Goal: Task Accomplishment & Management: Manage account settings

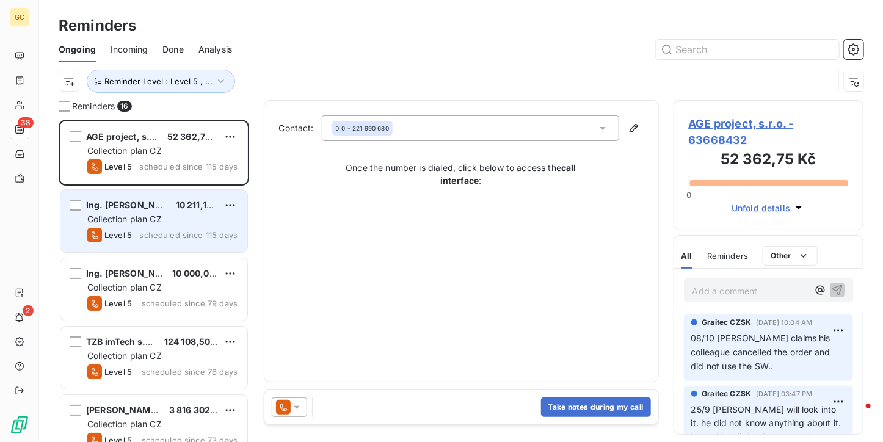
scroll to position [313, 181]
click at [170, 222] on div "Collection plan CZ" at bounding box center [162, 219] width 150 height 12
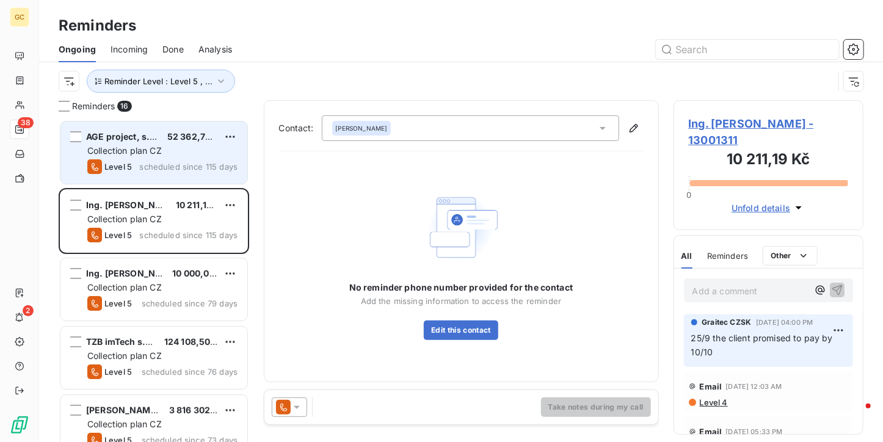
click at [178, 147] on div "Collection plan CZ" at bounding box center [162, 151] width 150 height 12
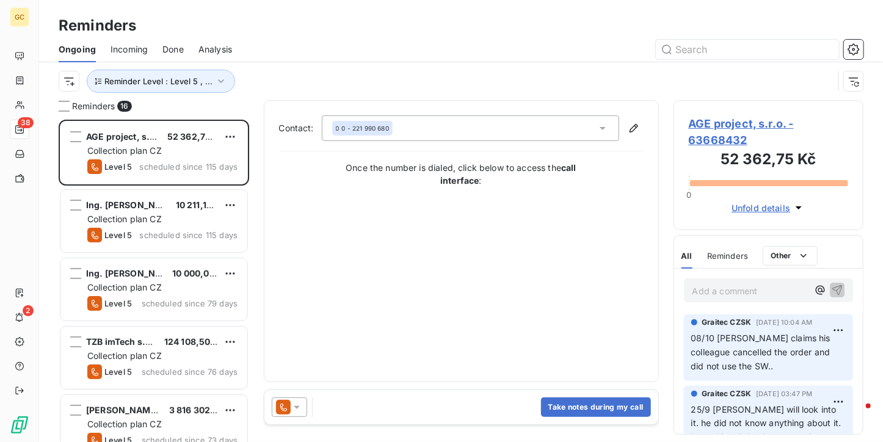
click at [767, 119] on span "AGE project, s.r.o. - 63668432" at bounding box center [769, 131] width 160 height 33
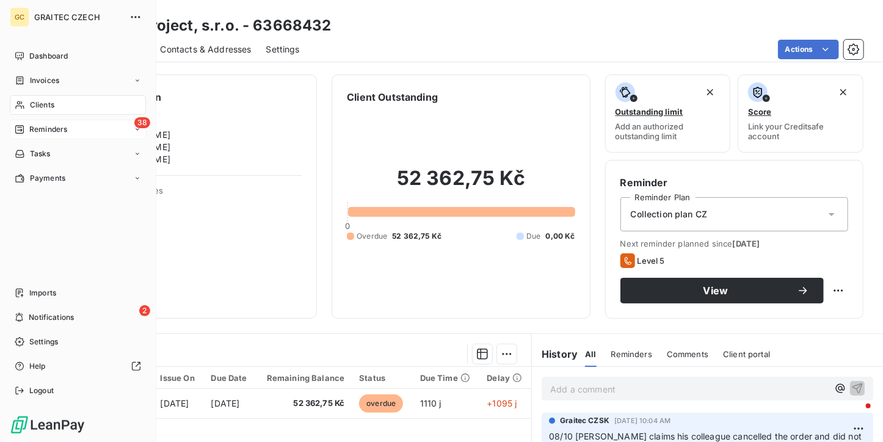
click at [20, 122] on div "38 Reminders" at bounding box center [78, 130] width 136 height 20
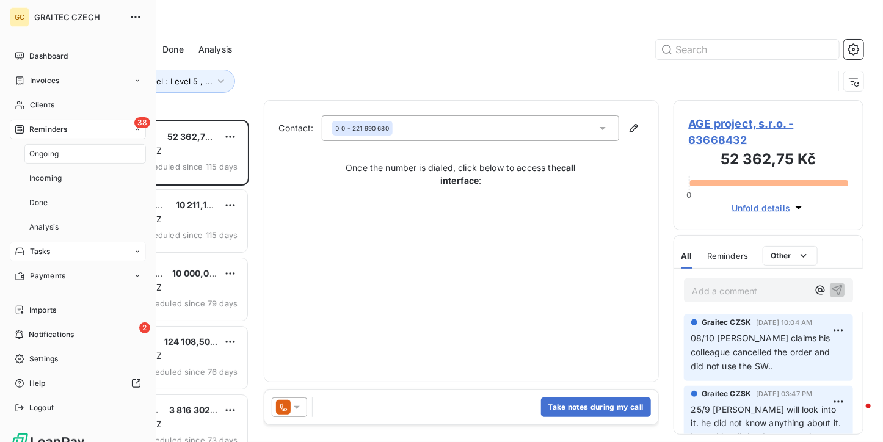
scroll to position [313, 181]
click at [61, 151] on div "Ongoing" at bounding box center [85, 154] width 122 height 20
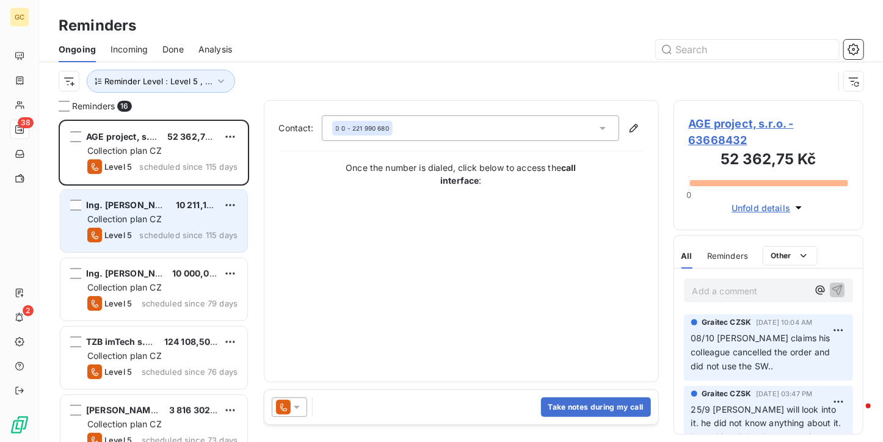
click at [180, 230] on span "scheduled since 115 days" at bounding box center [188, 235] width 98 height 10
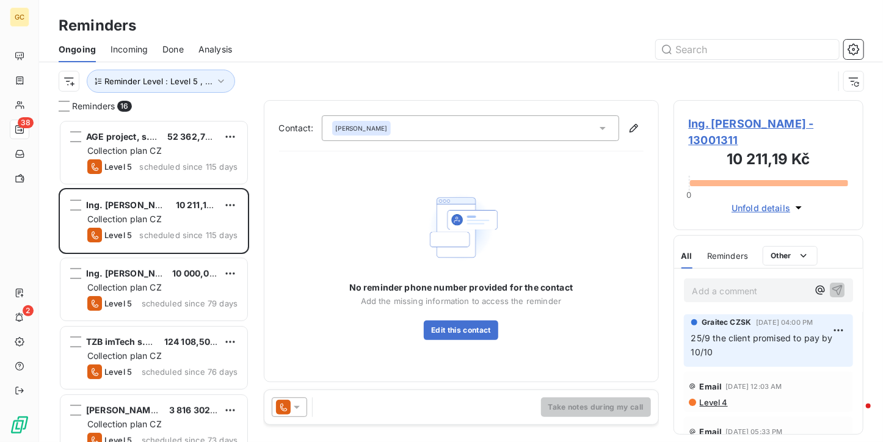
click at [751, 122] on span "Ing. [PERSON_NAME] - 13001311" at bounding box center [769, 131] width 160 height 33
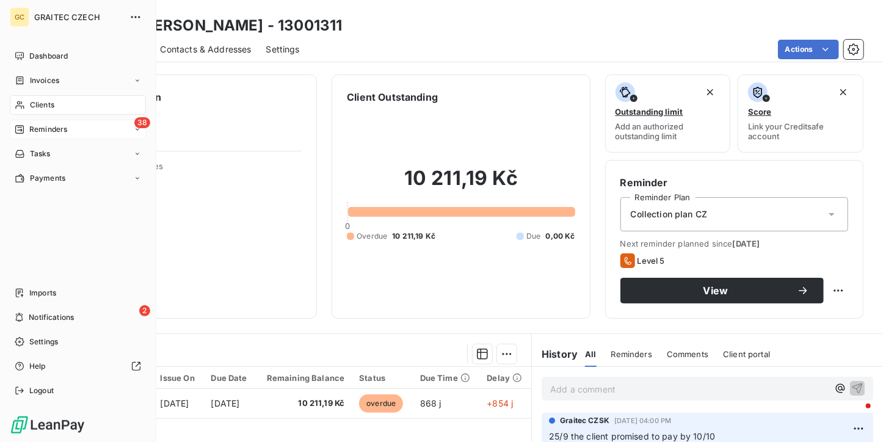
click at [13, 126] on div "38 Reminders" at bounding box center [78, 130] width 136 height 20
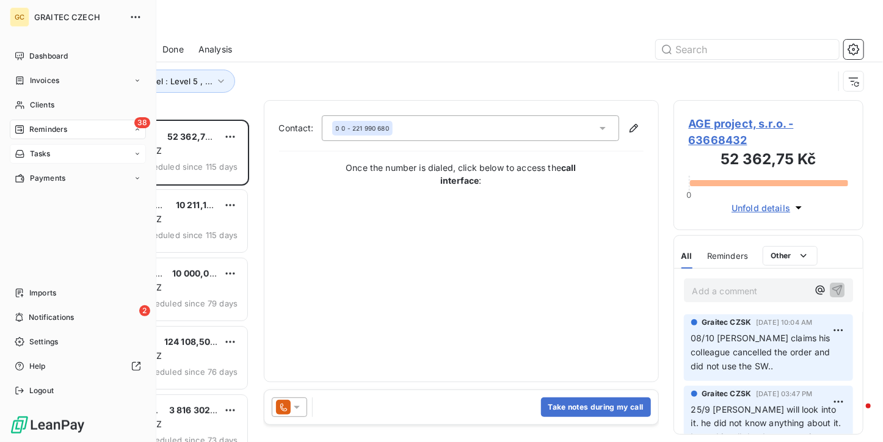
scroll to position [313, 181]
click at [0, 0] on div "Ongoing" at bounding box center [0, 0] width 0 height 0
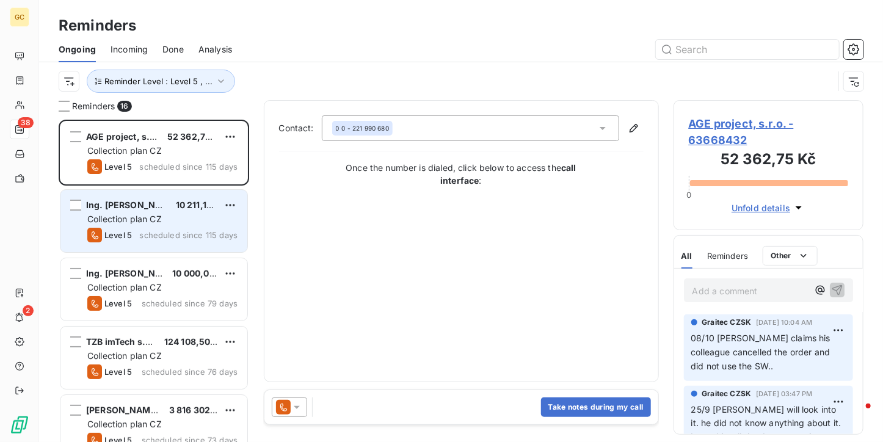
click at [213, 228] on div "Level 5 scheduled since 115 days" at bounding box center [162, 235] width 150 height 15
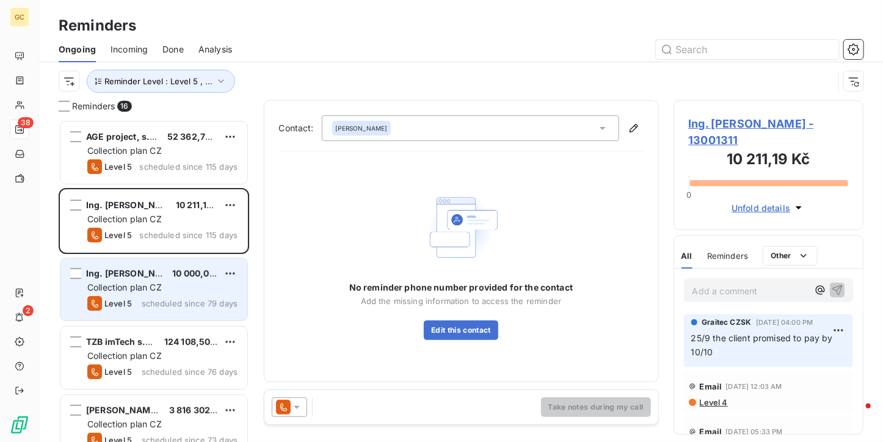
click at [183, 295] on div "Ing. [PERSON_NAME] 10 000,00 Kč Collection plan CZ Level 5 scheduled since 79 d…" at bounding box center [153, 289] width 187 height 62
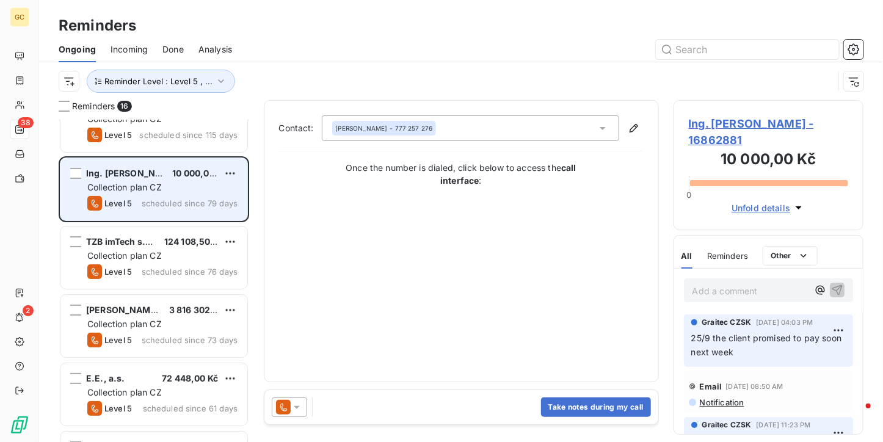
scroll to position [122, 0]
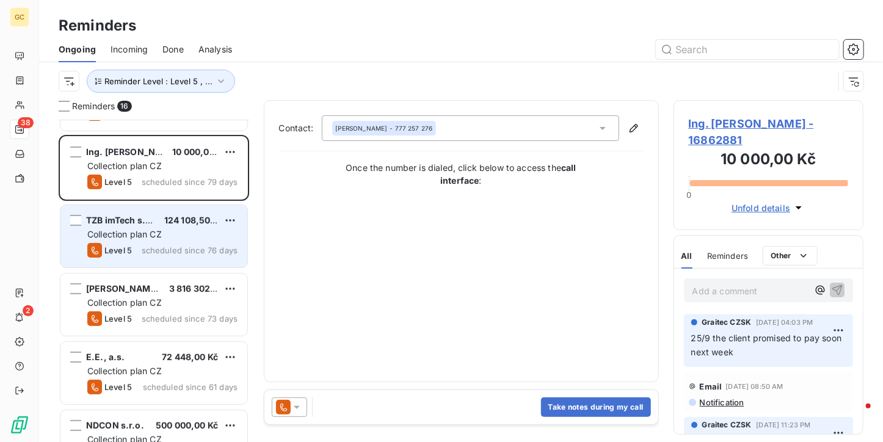
click at [166, 219] on span "124 108,50 Kč" at bounding box center [193, 220] width 59 height 10
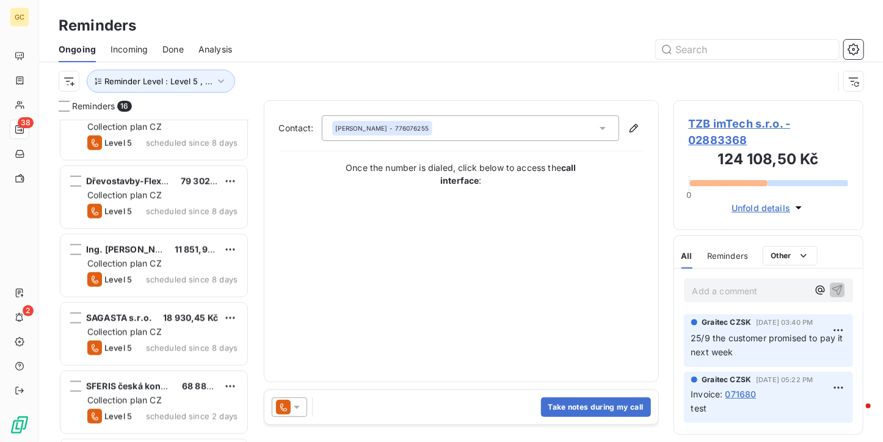
scroll to position [772, 0]
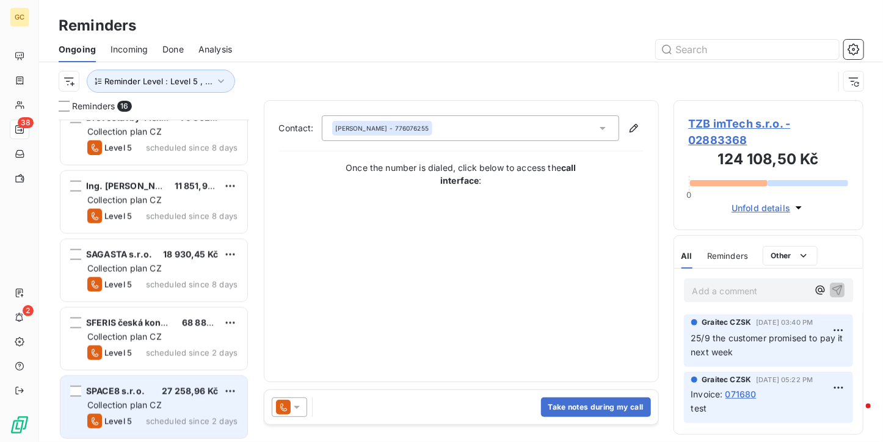
click at [148, 406] on span "Collection plan CZ" at bounding box center [124, 405] width 75 height 10
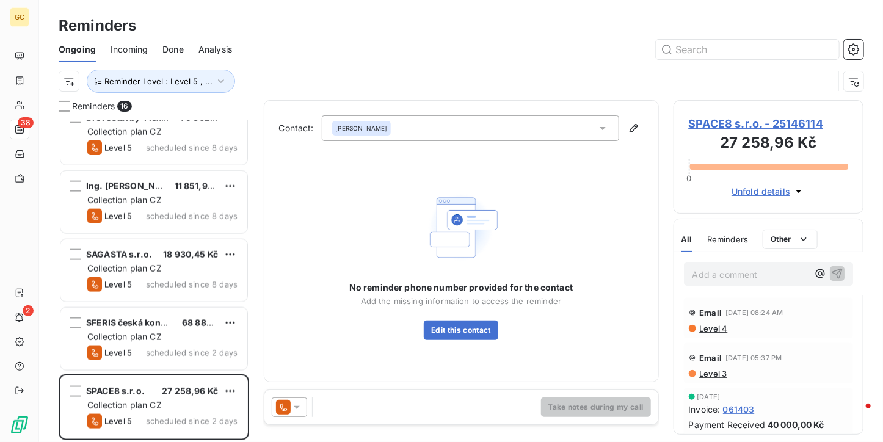
click at [703, 115] on span "SPACE8 s.r.o. - 25146114" at bounding box center [769, 123] width 160 height 16
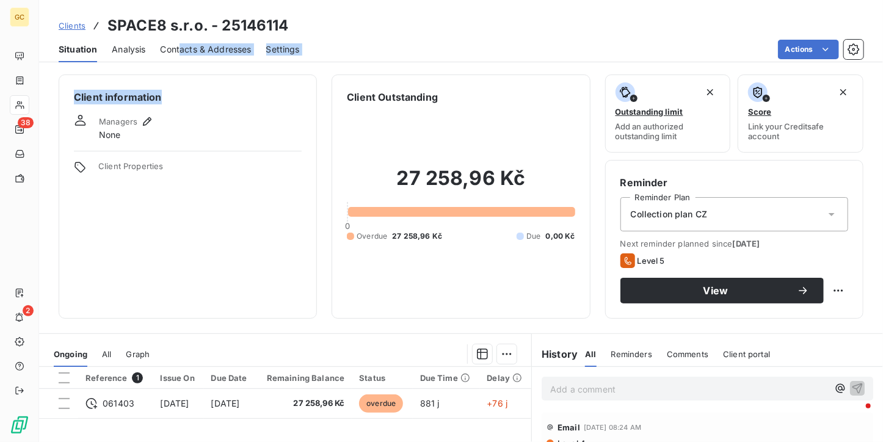
click at [178, 64] on div "Clients SPACE8 s.r.o. - 25146114 Situation Analysis Contacts & Addresses Settin…" at bounding box center [461, 221] width 844 height 442
drag, startPoint x: 178, startPoint y: 64, endPoint x: 178, endPoint y: 51, distance: 13.4
click at [178, 51] on span "Contacts & Addresses" at bounding box center [206, 49] width 91 height 12
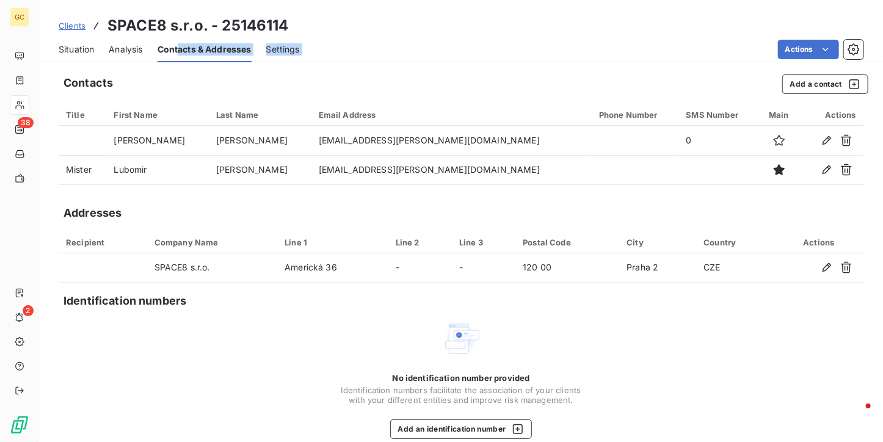
drag, startPoint x: 65, startPoint y: 52, endPoint x: 95, endPoint y: 56, distance: 30.1
click at [65, 52] on span "Situation" at bounding box center [76, 49] width 35 height 12
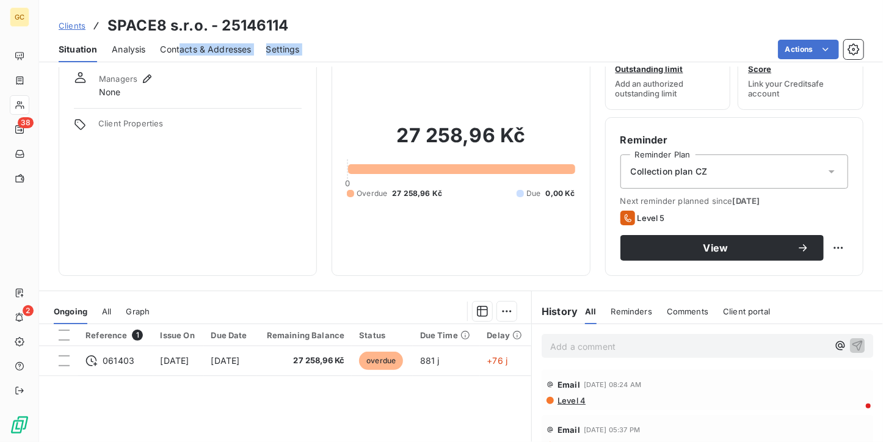
scroll to position [61, 0]
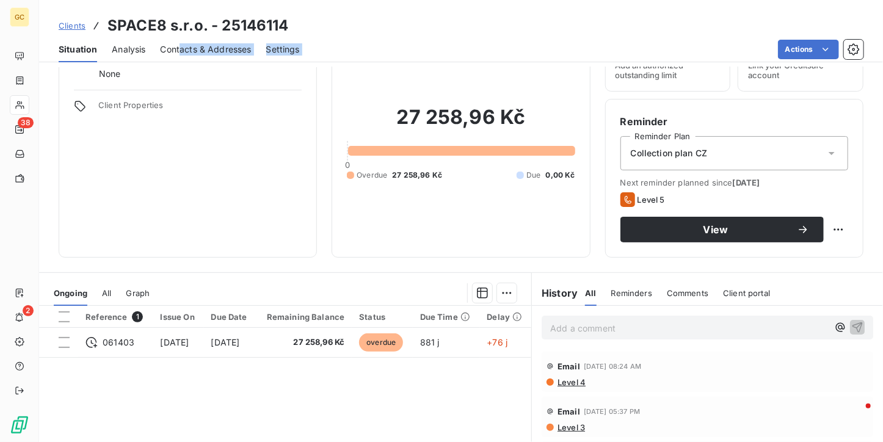
click at [236, 322] on th "Due Date" at bounding box center [230, 317] width 53 height 22
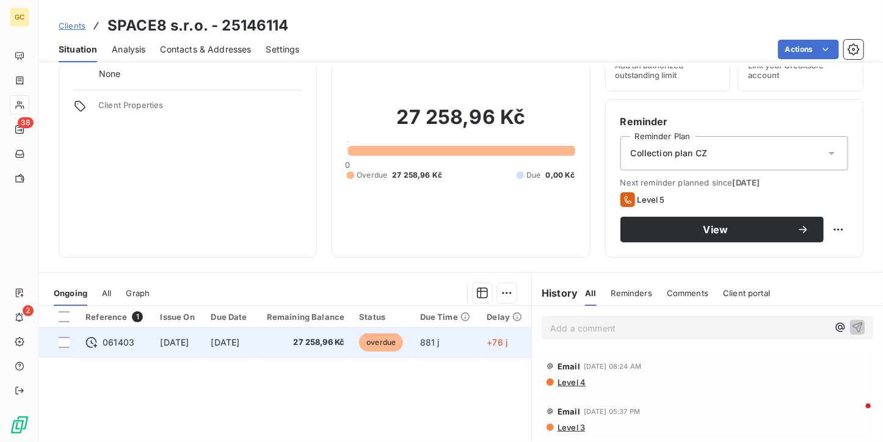
click at [238, 332] on td "[DATE]" at bounding box center [230, 342] width 53 height 29
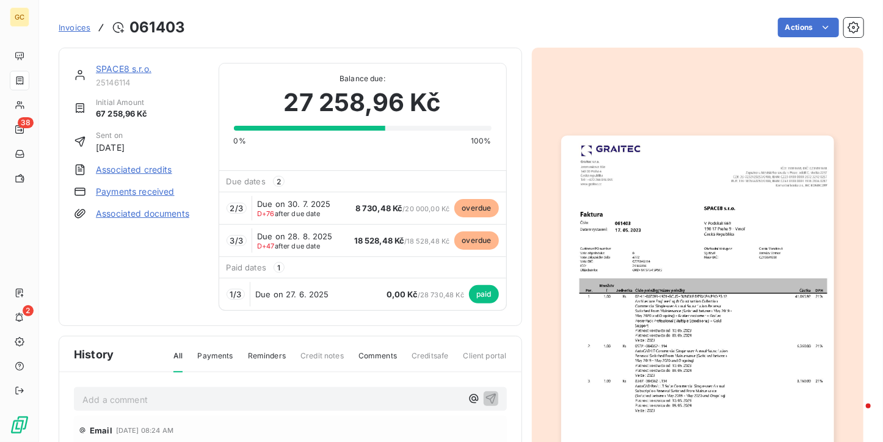
click at [655, 246] on img "button" at bounding box center [697, 328] width 273 height 385
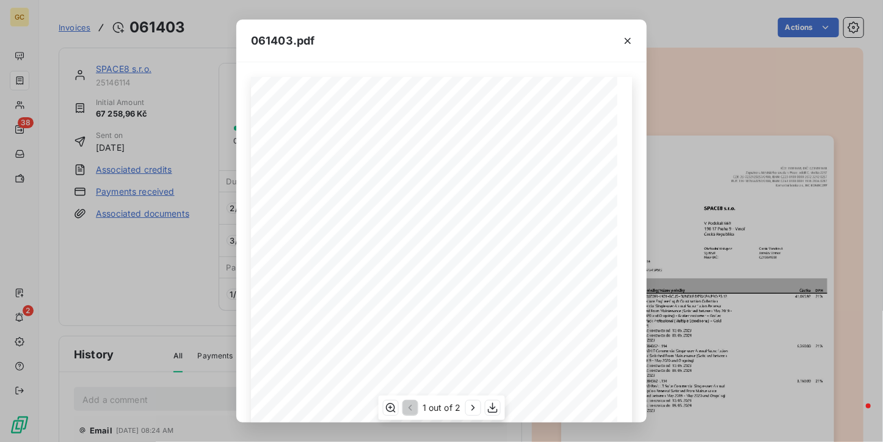
scroll to position [183, 0]
click at [479, 409] on button "button" at bounding box center [472, 408] width 15 height 15
click at [628, 46] on icon "button" at bounding box center [628, 41] width 12 height 12
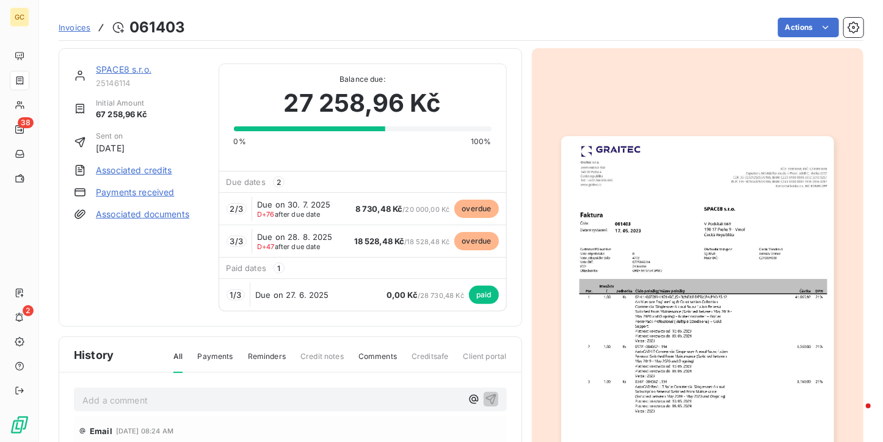
click at [570, 234] on img "button" at bounding box center [697, 328] width 273 height 385
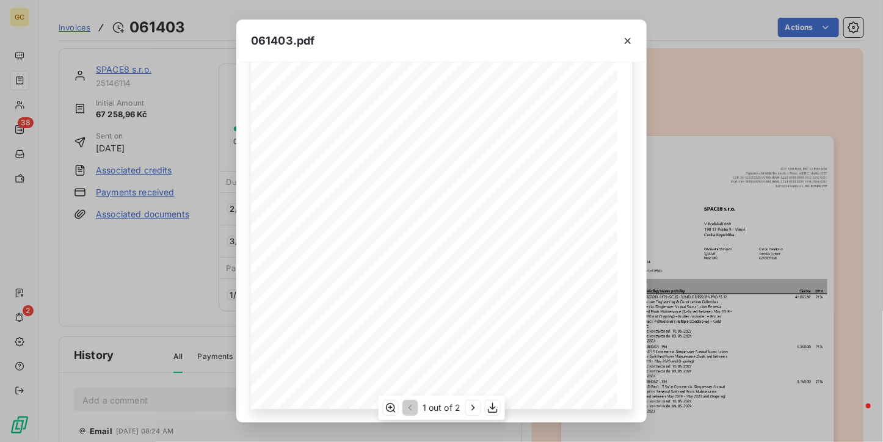
scroll to position [186, 0]
click at [469, 411] on icon "button" at bounding box center [473, 408] width 12 height 12
click at [625, 39] on icon "button" at bounding box center [628, 41] width 12 height 12
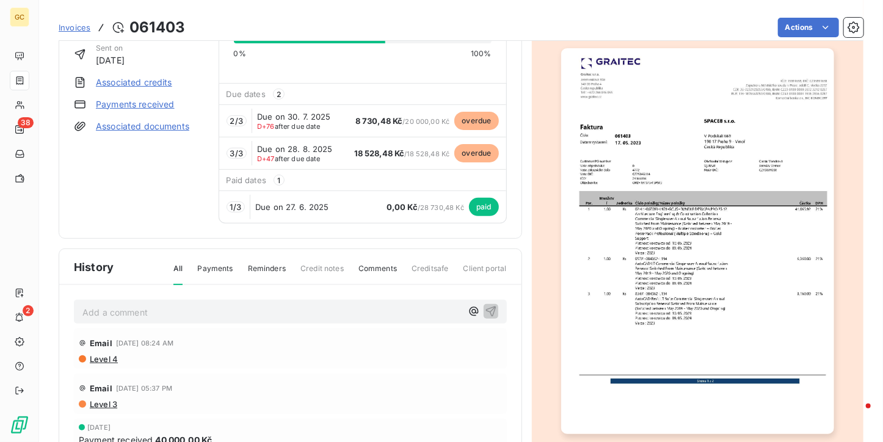
scroll to position [0, 0]
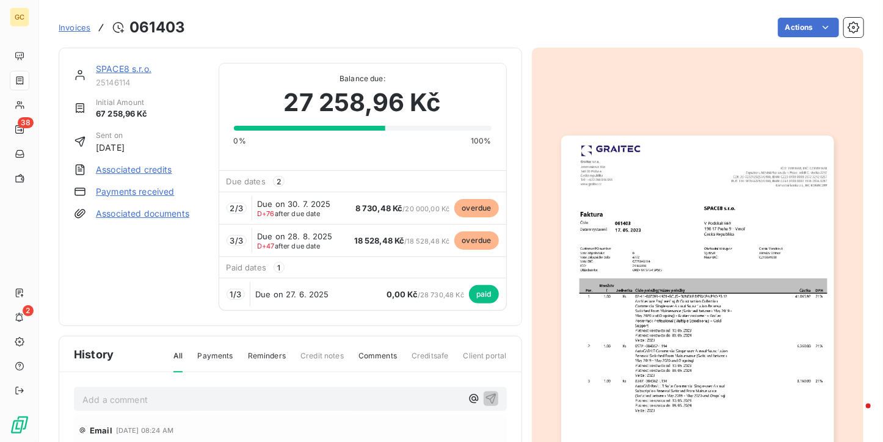
click at [743, 252] on img "button" at bounding box center [697, 328] width 273 height 385
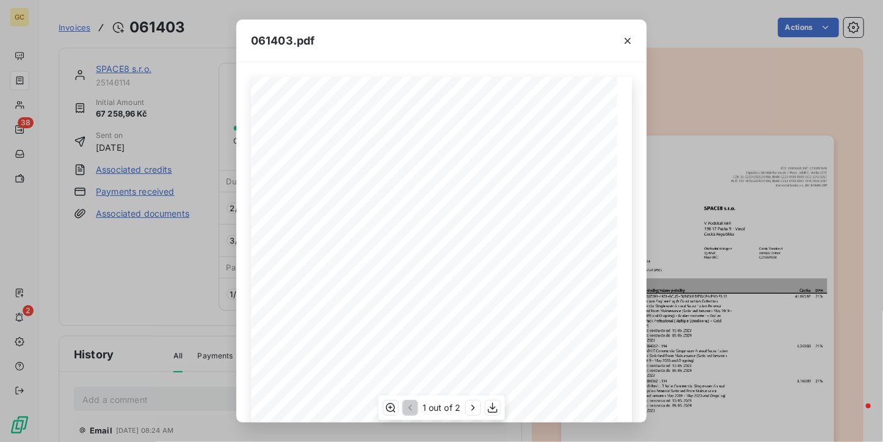
scroll to position [186, 0]
click at [468, 407] on icon "button" at bounding box center [473, 408] width 12 height 12
click at [630, 35] on icon "button" at bounding box center [628, 41] width 12 height 12
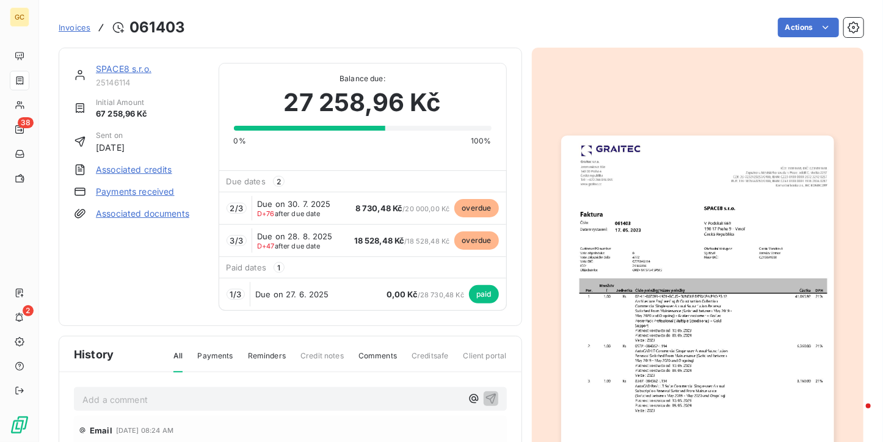
click at [118, 68] on link "SPACE8 s.r.o." at bounding box center [124, 69] width 56 height 10
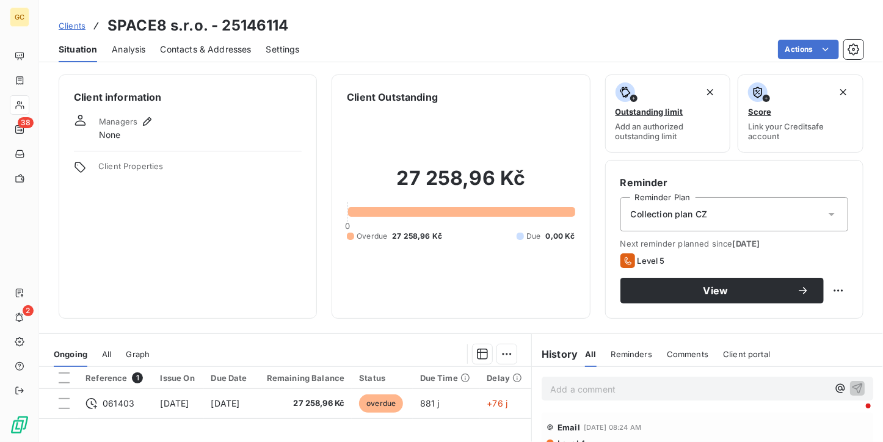
click at [193, 53] on span "Contacts & Addresses" at bounding box center [206, 49] width 91 height 12
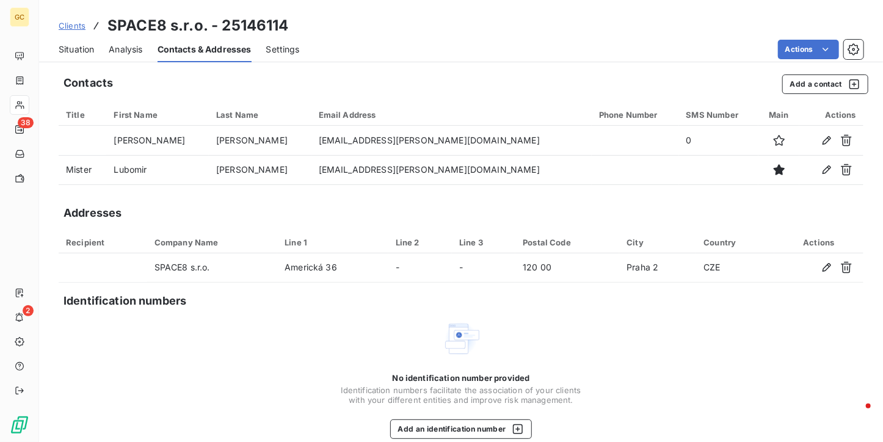
click at [64, 46] on span "Situation" at bounding box center [76, 49] width 35 height 12
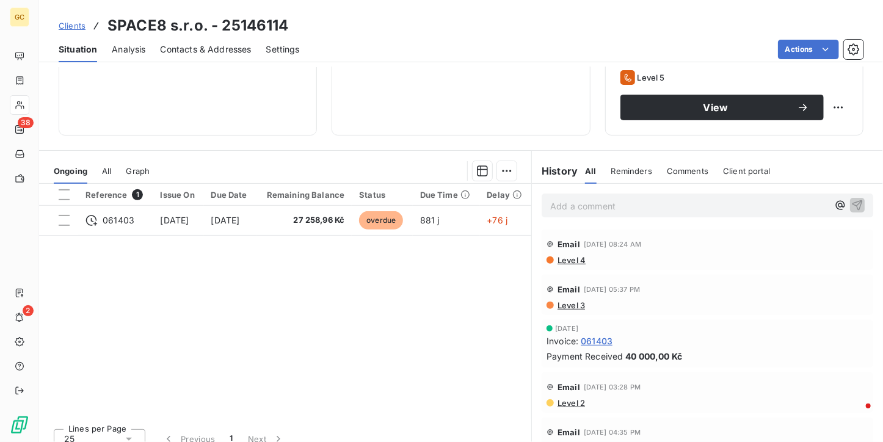
scroll to position [196, 0]
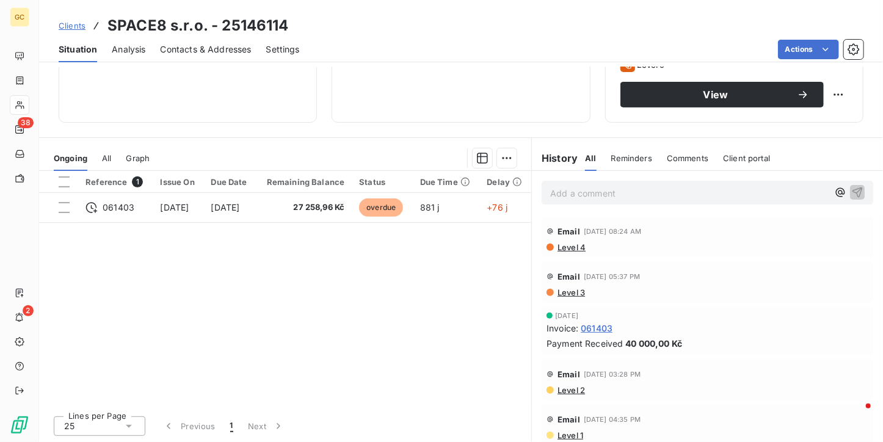
click at [630, 162] on div "Reminders" at bounding box center [631, 158] width 41 height 26
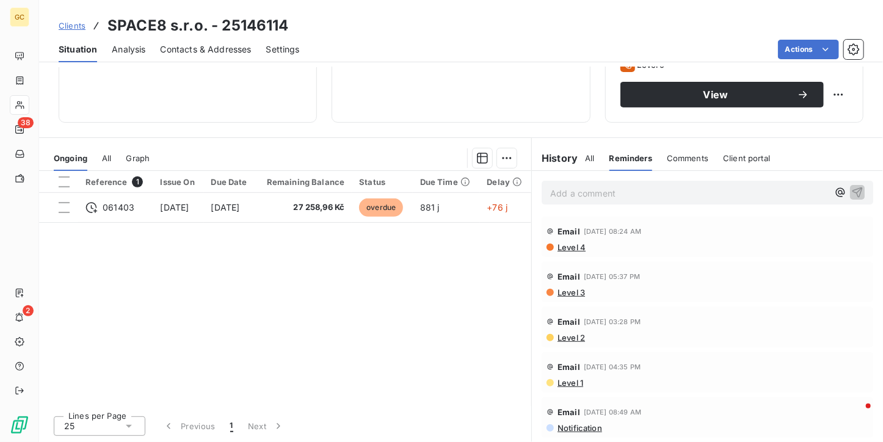
click at [557, 156] on h6 "History" at bounding box center [555, 158] width 46 height 15
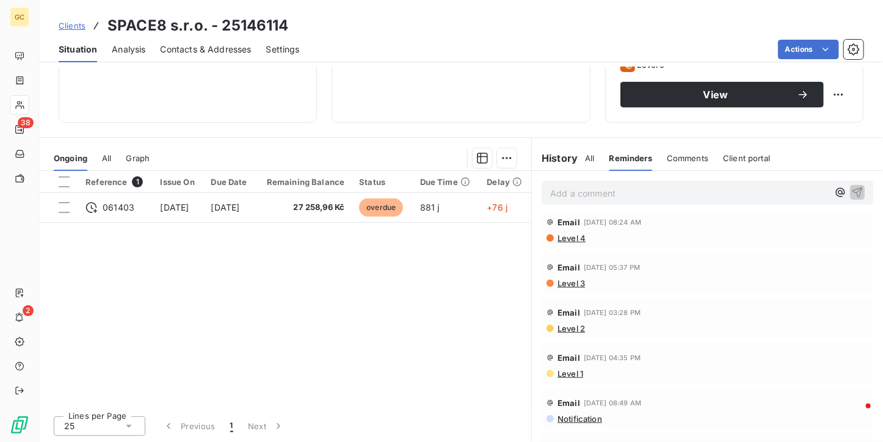
scroll to position [0, 0]
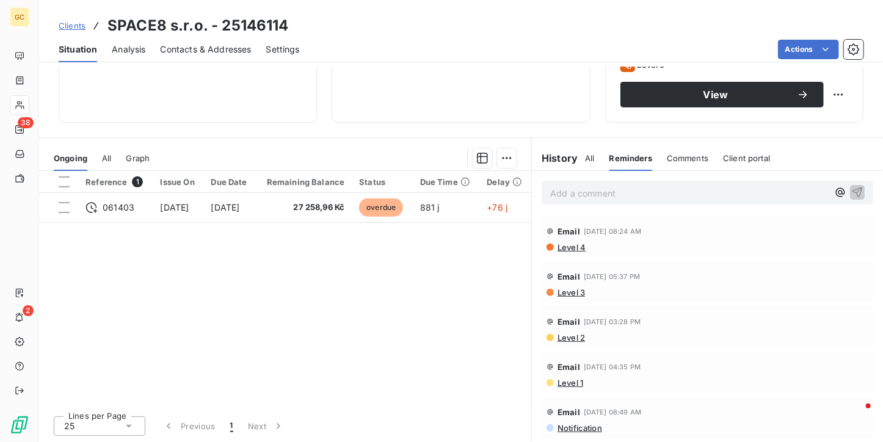
click at [556, 159] on h6 "History" at bounding box center [555, 158] width 46 height 15
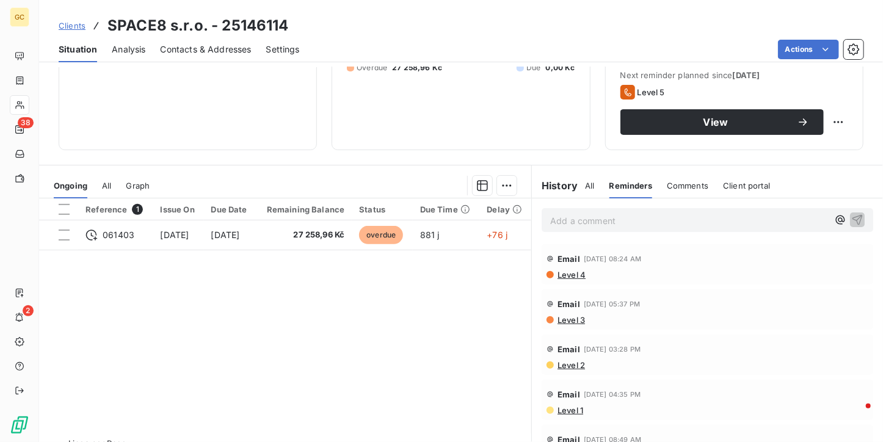
scroll to position [183, 0]
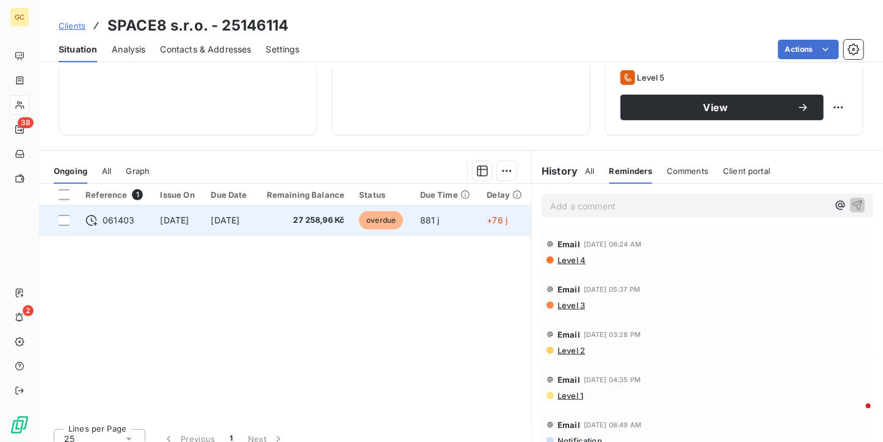
click at [347, 231] on td "27 258,96 Kč" at bounding box center [304, 220] width 96 height 29
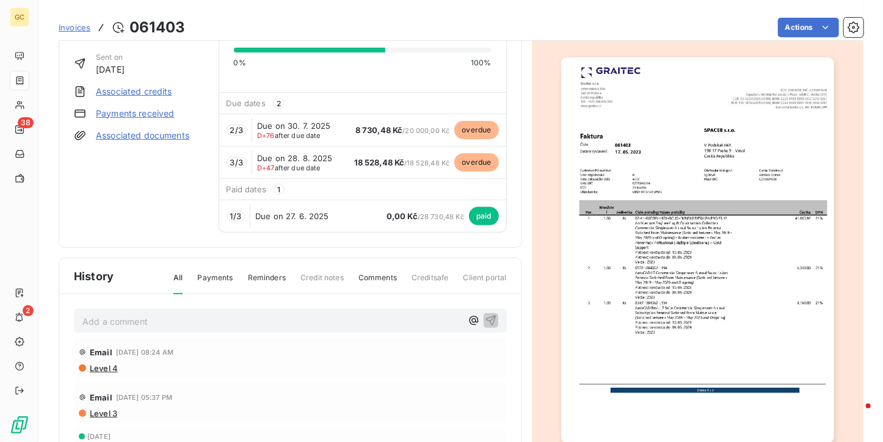
scroll to position [75, 0]
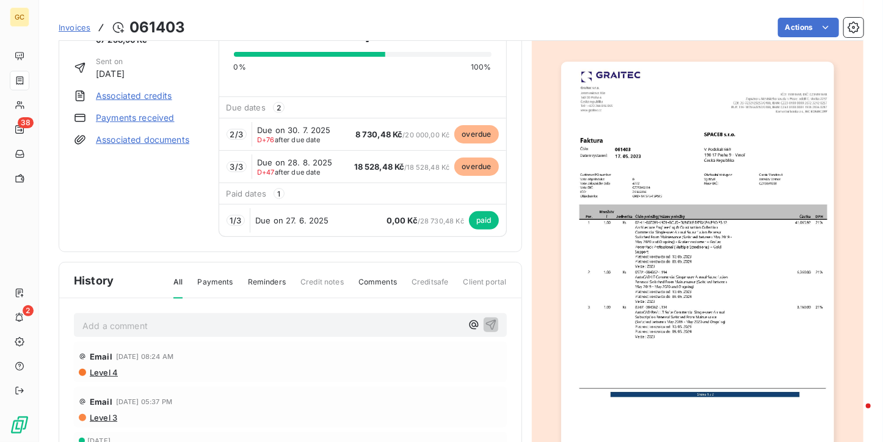
click at [206, 278] on span "Payments" at bounding box center [214, 287] width 35 height 21
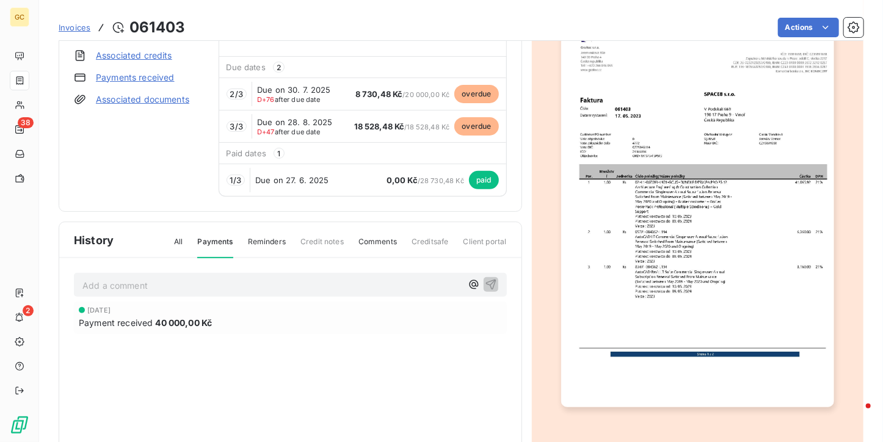
scroll to position [136, 0]
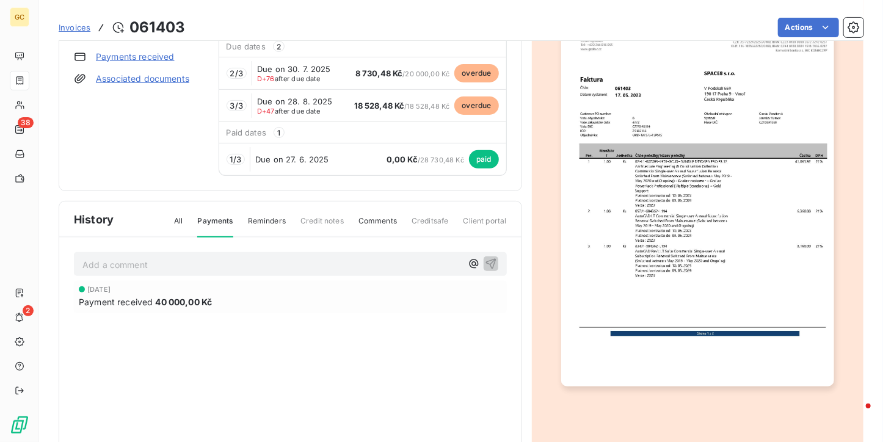
click at [252, 225] on span "Reminders" at bounding box center [267, 226] width 38 height 21
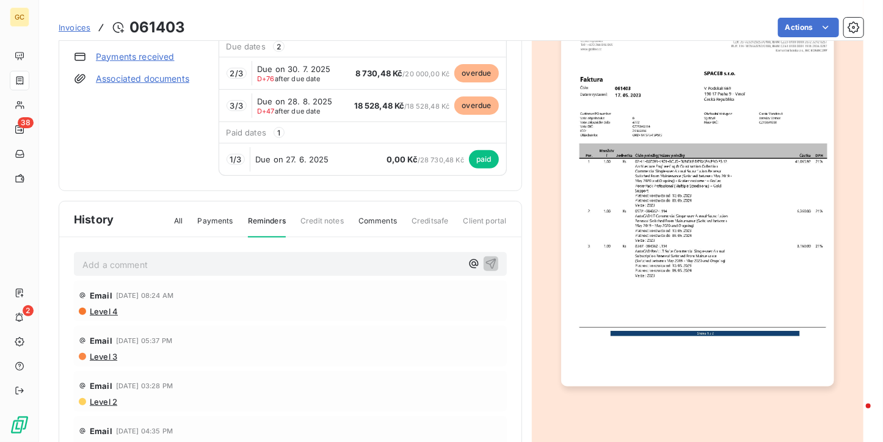
click at [313, 219] on span "Credit notes" at bounding box center [321, 226] width 43 height 21
click at [376, 223] on span "Comments" at bounding box center [377, 226] width 38 height 21
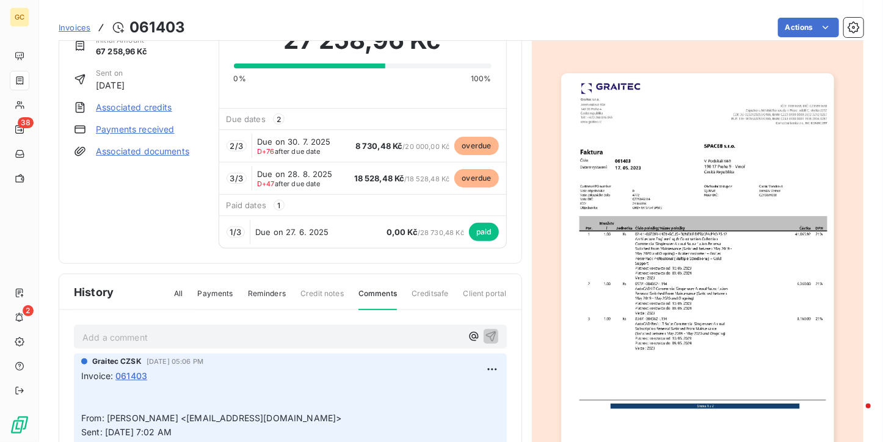
scroll to position [0, 0]
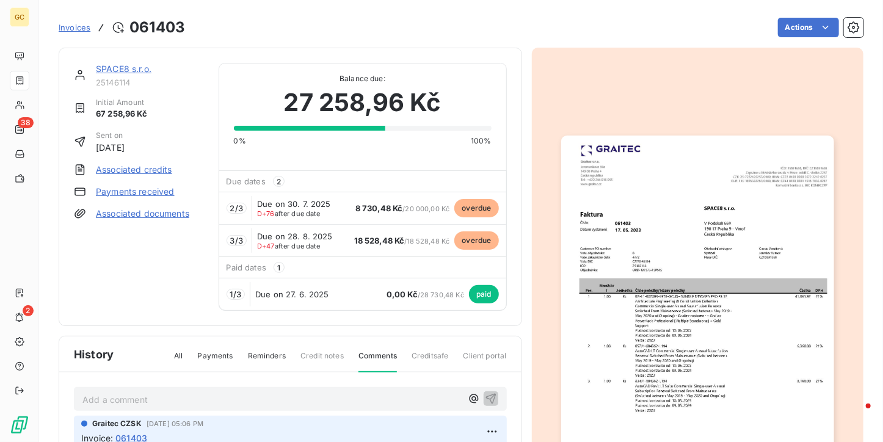
click at [109, 60] on div "SPACE8 s.r.o. 25146114 Initial Amount 67 258,96 Kč Sent on [DATE] Associated cr…" at bounding box center [291, 187] width 464 height 278
click at [109, 67] on link "SPACE8 s.r.o." at bounding box center [124, 69] width 56 height 10
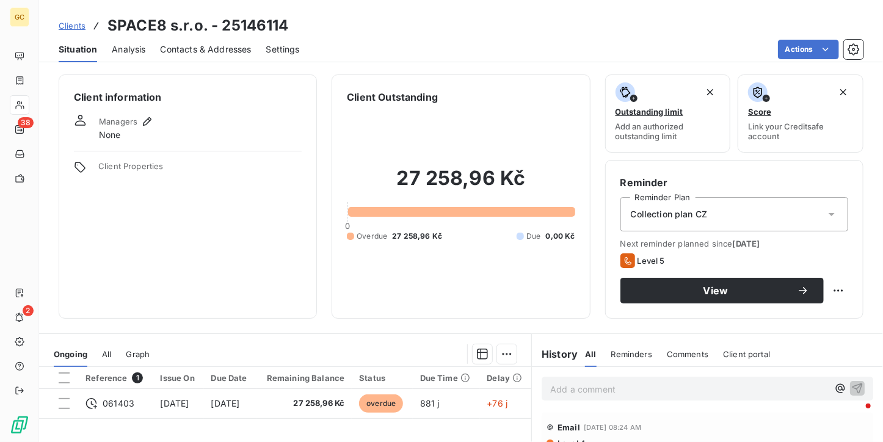
click at [203, 46] on span "Contacts & Addresses" at bounding box center [206, 49] width 91 height 12
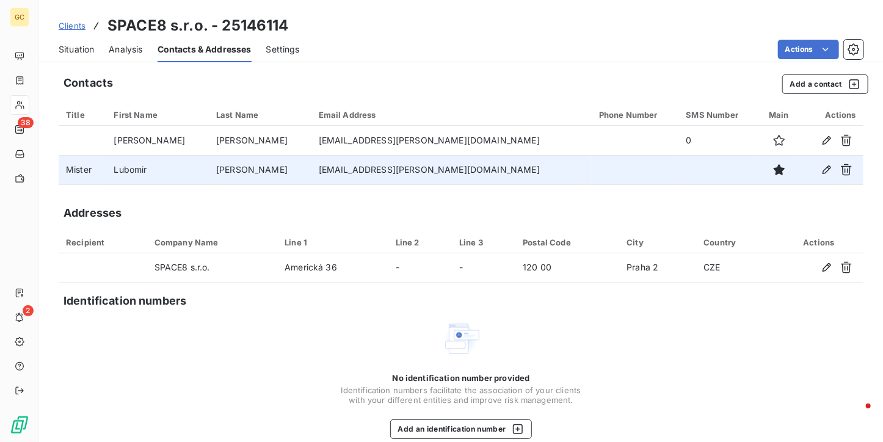
click at [422, 180] on td "[EMAIL_ADDRESS][PERSON_NAME][DOMAIN_NAME]" at bounding box center [451, 169] width 280 height 29
click at [821, 170] on icon "button" at bounding box center [827, 170] width 12 height 12
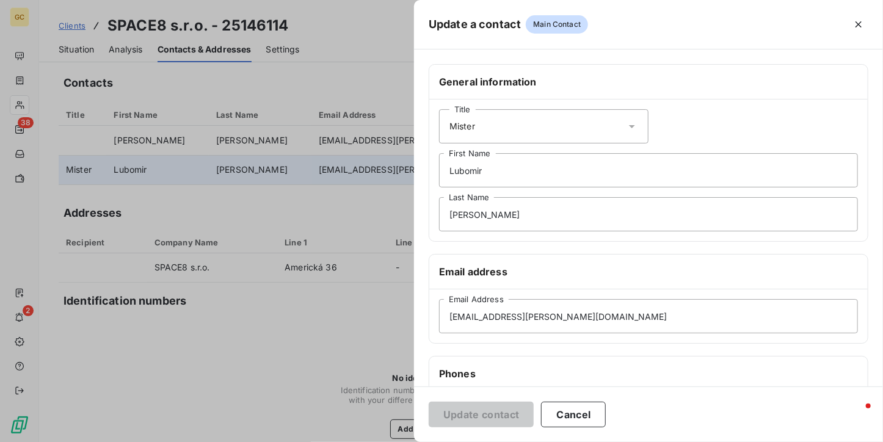
scroll to position [183, 0]
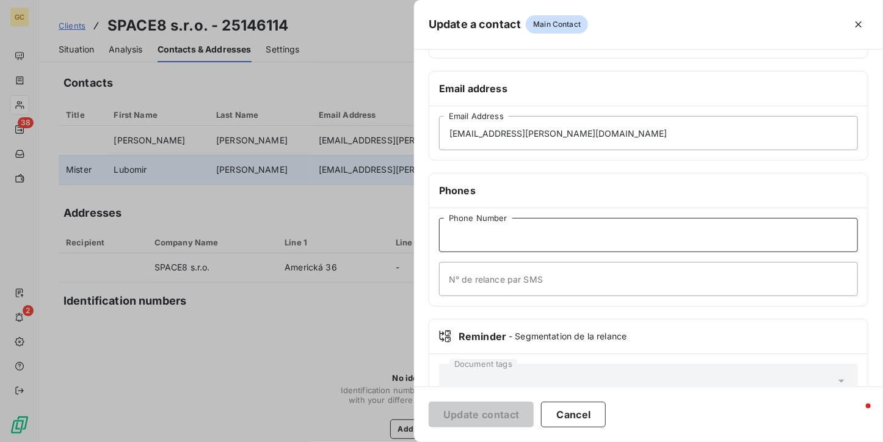
click at [490, 246] on input "Phone Number" at bounding box center [648, 235] width 419 height 34
type input "774689828"
click at [488, 413] on button "Update contact" at bounding box center [481, 415] width 105 height 26
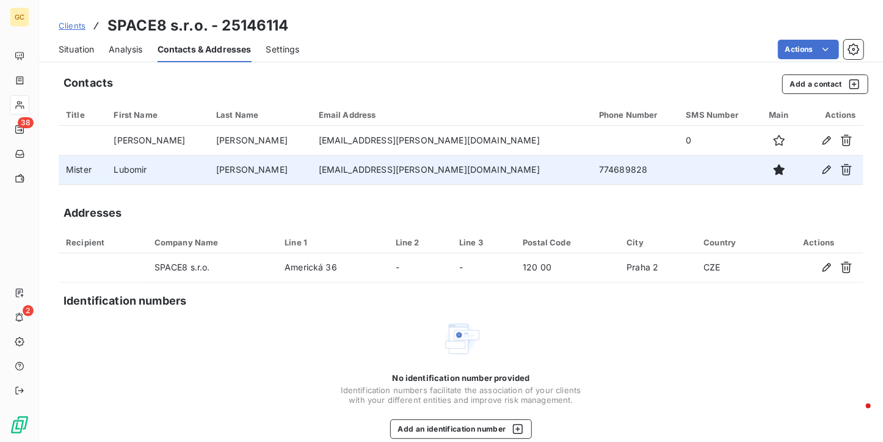
click at [81, 53] on span "Situation" at bounding box center [76, 49] width 35 height 12
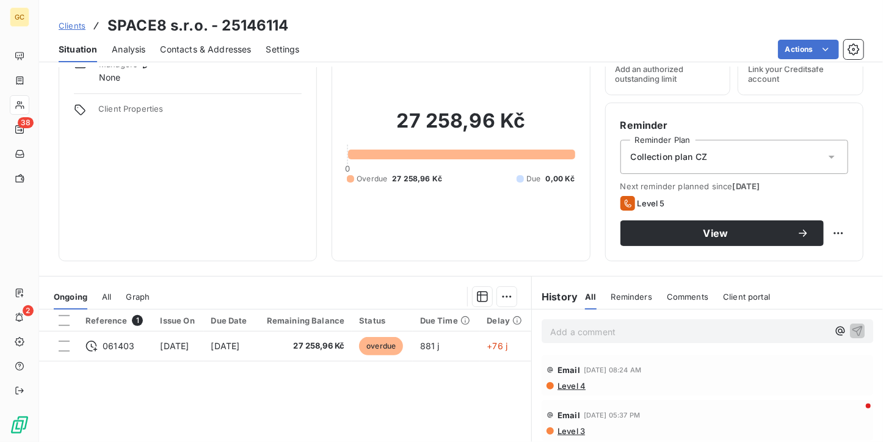
scroll to position [122, 0]
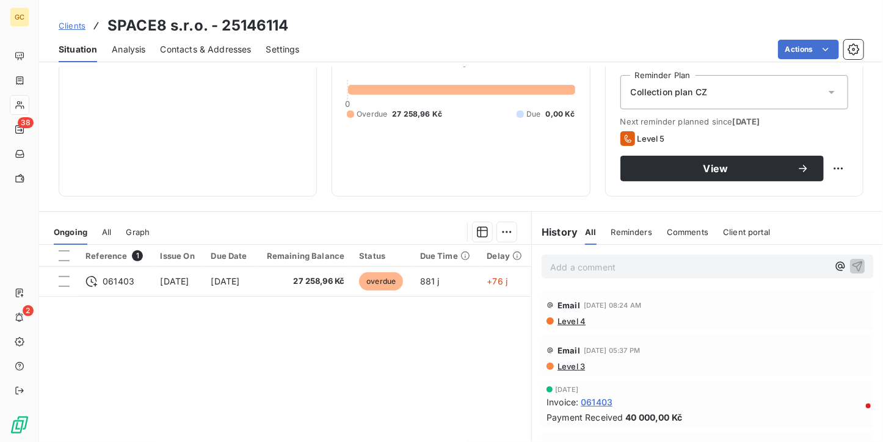
click at [630, 229] on span "Reminders" at bounding box center [631, 232] width 41 height 10
click at [691, 227] on span "Comments" at bounding box center [688, 232] width 42 height 10
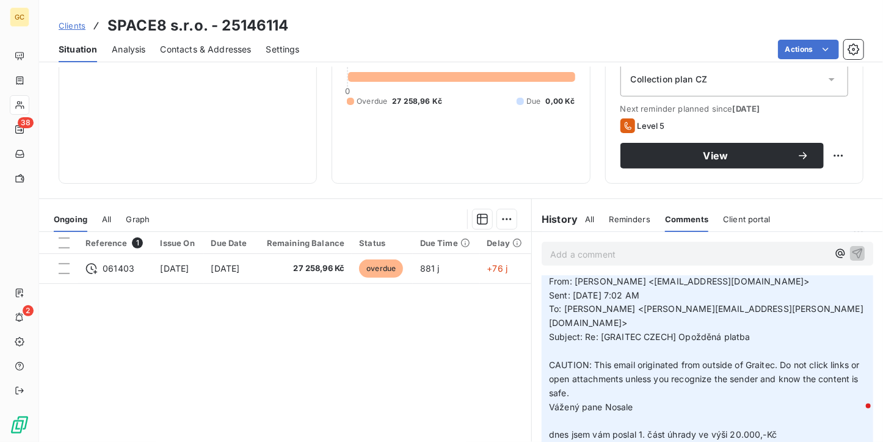
scroll to position [0, 0]
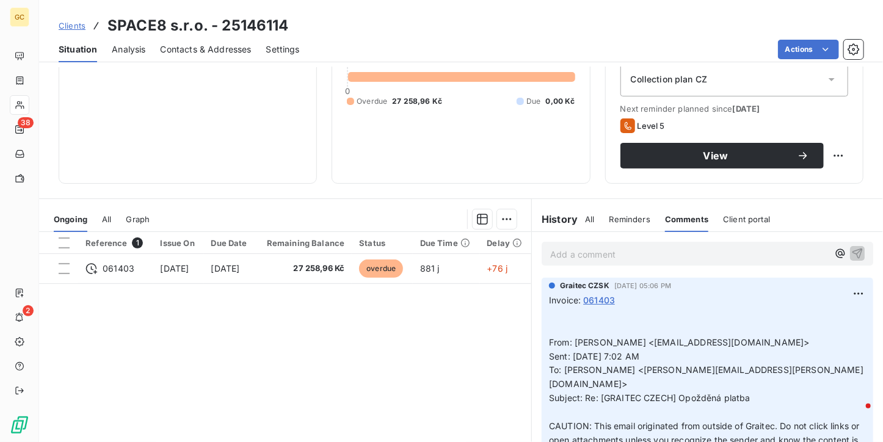
click at [536, 217] on h6 "History" at bounding box center [555, 219] width 46 height 15
click at [550, 247] on p "Add a comment ﻿" at bounding box center [689, 254] width 278 height 15
click at [851, 251] on icon "button" at bounding box center [857, 253] width 12 height 12
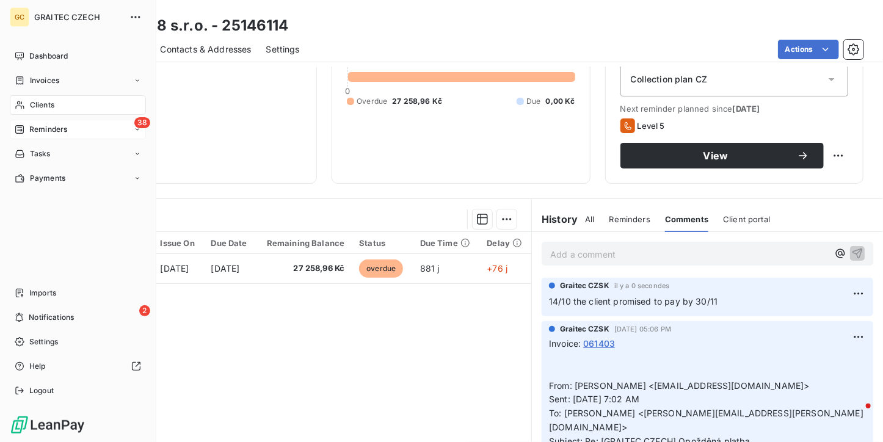
click at [29, 132] on span "Reminders" at bounding box center [48, 129] width 38 height 11
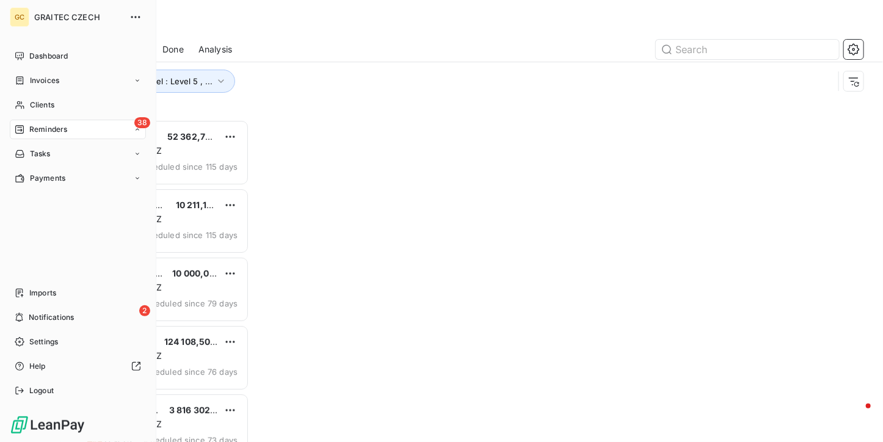
click at [0, 0] on span "Ongoing" at bounding box center [0, 0] width 0 height 0
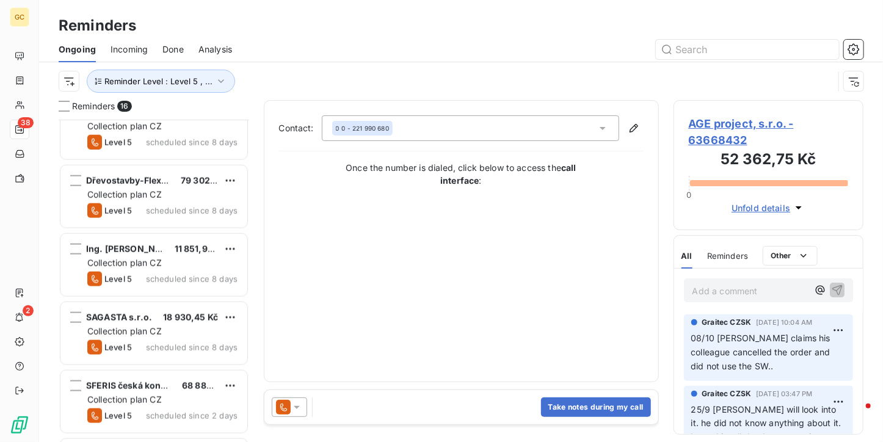
scroll to position [772, 0]
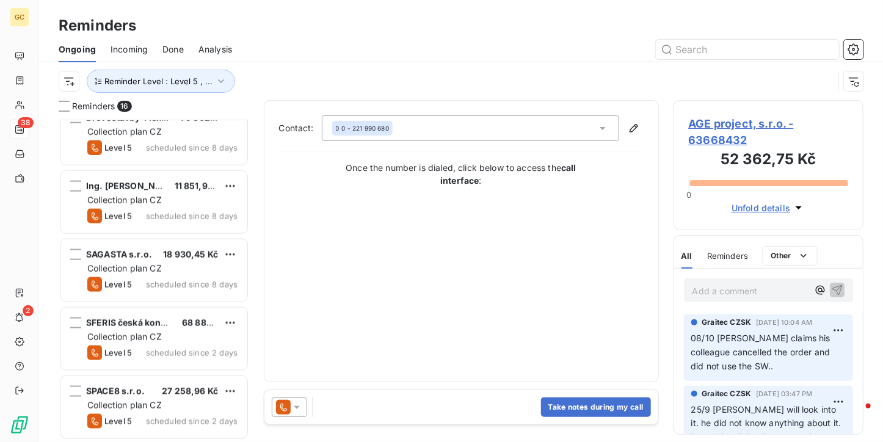
click at [147, 374] on div "SPACE8 s.r.o. 27 258,96 Kč Collection plan CZ Level 5 scheduled since 2 days" at bounding box center [154, 408] width 191 height 68
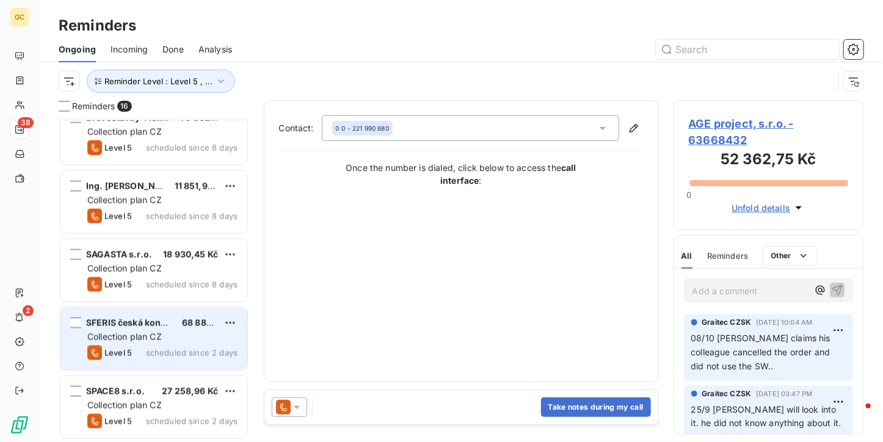
click at [150, 357] on span "scheduled since 2 days" at bounding box center [192, 353] width 92 height 10
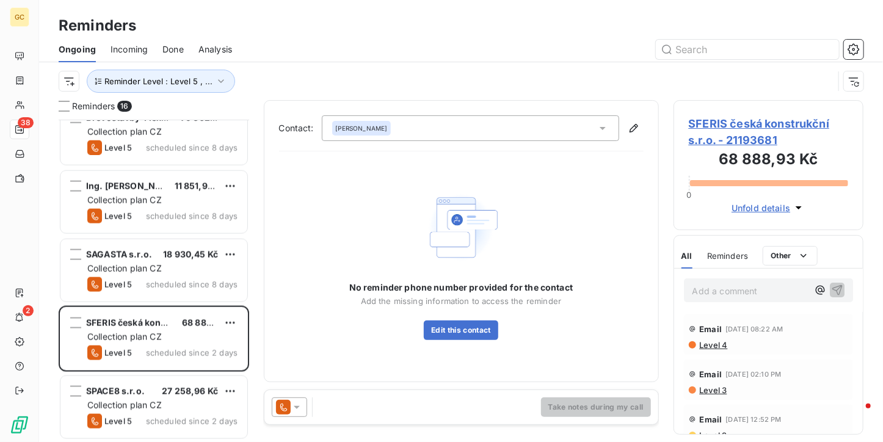
click at [703, 125] on span "SFERIS česká konstrukční s.r.o. - 21193681" at bounding box center [769, 131] width 160 height 33
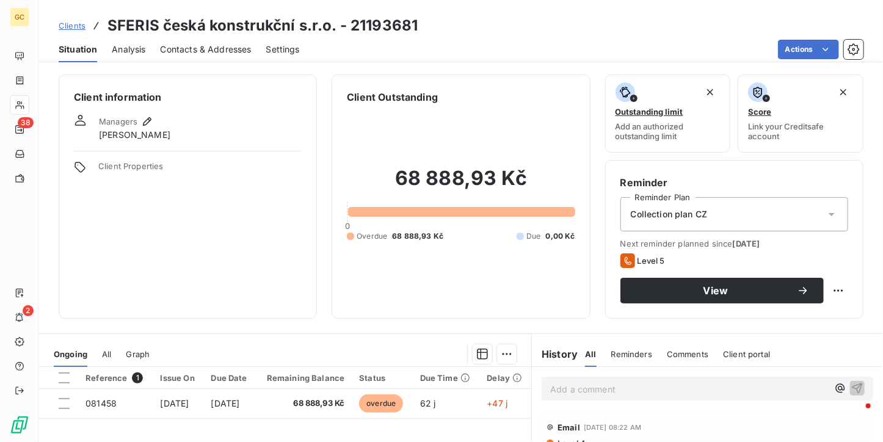
click at [192, 53] on span "Contacts & Addresses" at bounding box center [206, 49] width 91 height 12
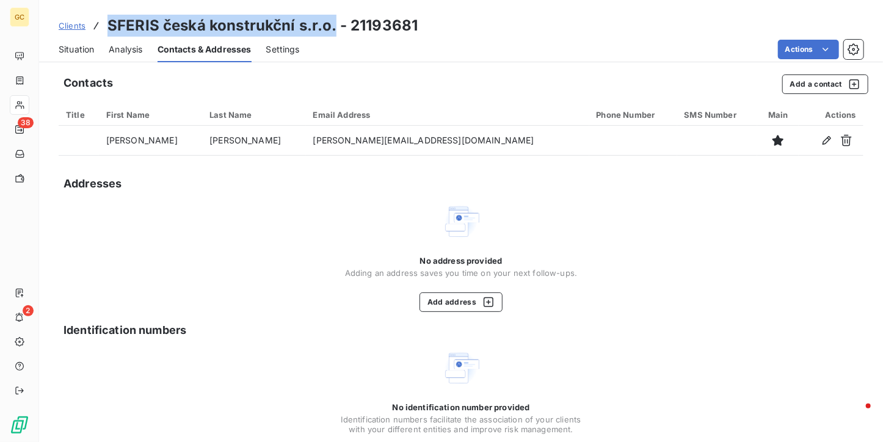
drag, startPoint x: 106, startPoint y: 27, endPoint x: 335, endPoint y: 25, distance: 228.4
click at [335, 25] on h3 "SFERIS česká konstrukční s.r.o. - 21193681" at bounding box center [262, 26] width 310 height 22
copy h3 "SFERIS česká konstrukční s.r.o."
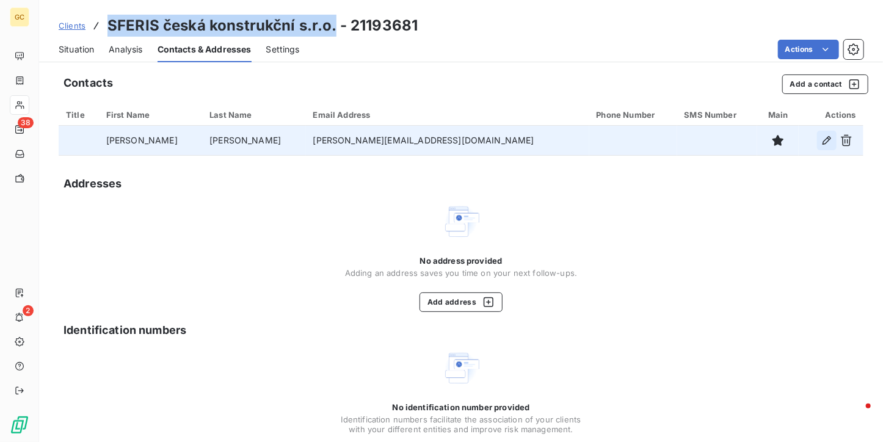
click at [821, 139] on icon "button" at bounding box center [827, 140] width 12 height 12
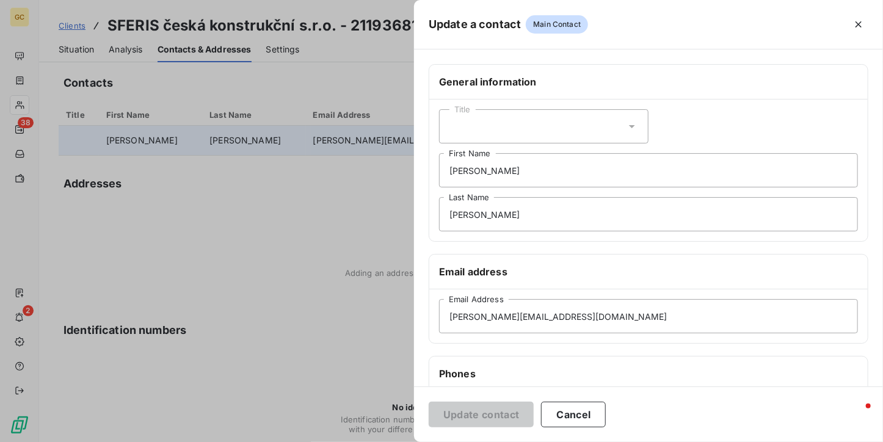
scroll to position [122, 0]
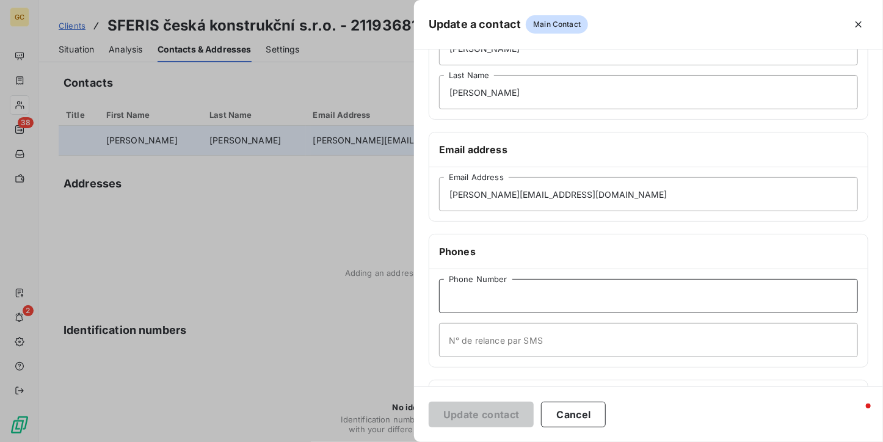
click at [506, 289] on input "Phone Number" at bounding box center [648, 296] width 419 height 34
paste input "775 291 226"
type input "775 291 226"
click at [499, 410] on button "Update contact" at bounding box center [481, 415] width 105 height 26
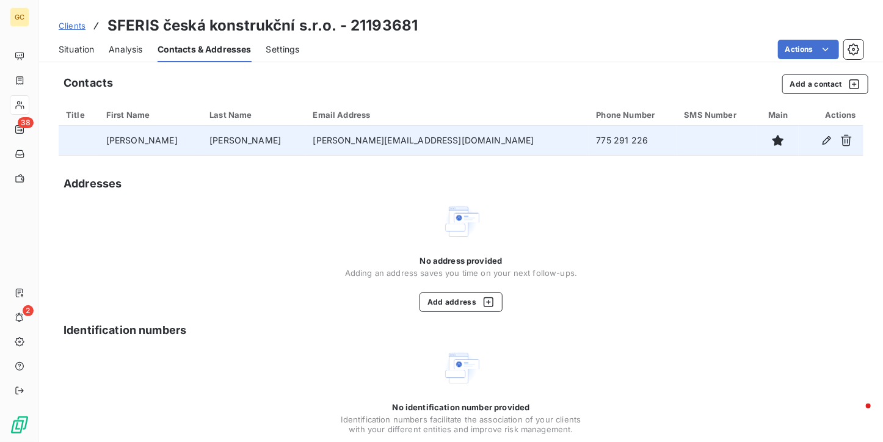
click at [72, 48] on span "Situation" at bounding box center [76, 49] width 35 height 12
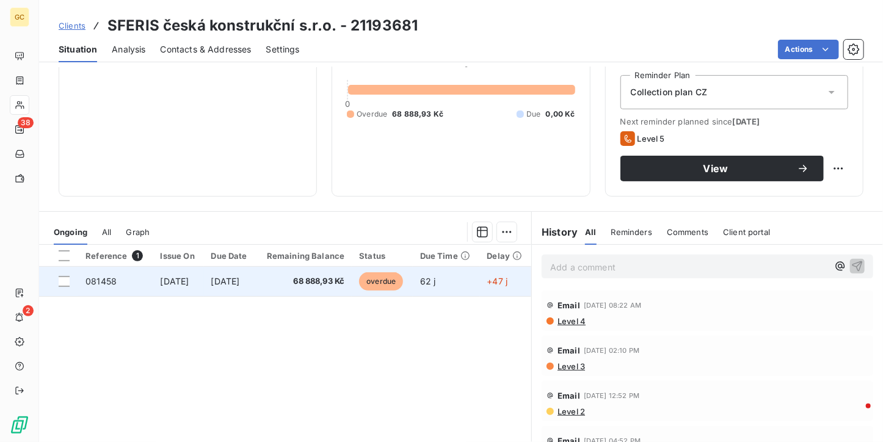
click at [345, 286] on span "68 888,93 Kč" at bounding box center [304, 281] width 81 height 12
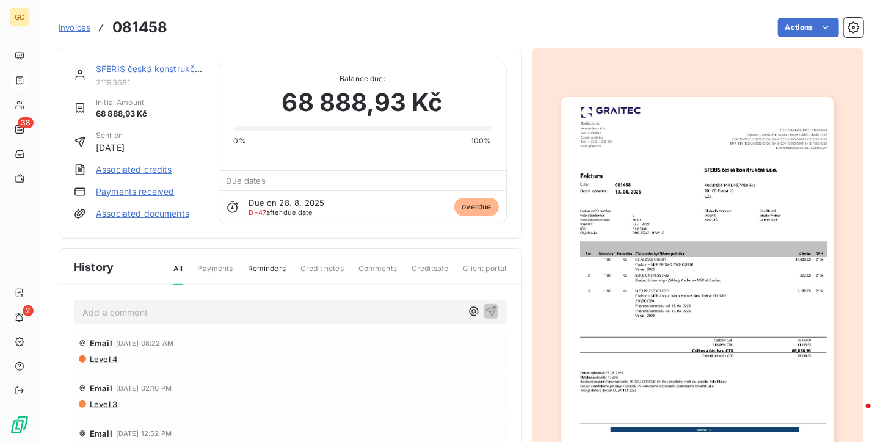
click at [606, 184] on img "button" at bounding box center [697, 290] width 273 height 386
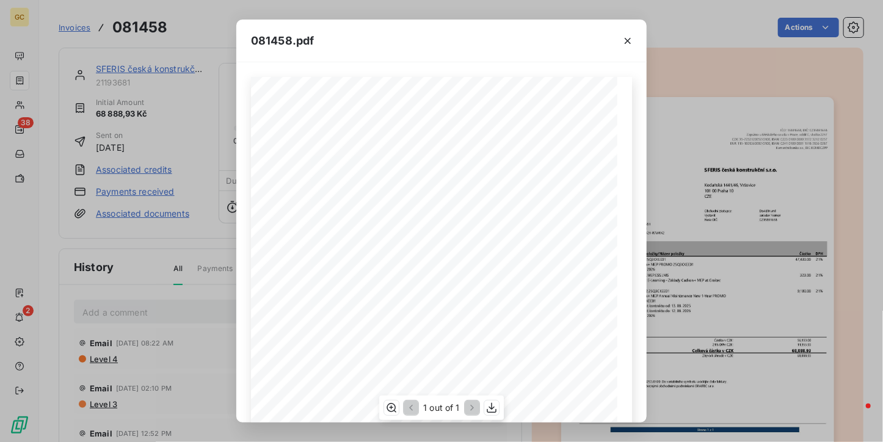
scroll to position [122, 0]
click at [622, 40] on icon "button" at bounding box center [628, 41] width 12 height 12
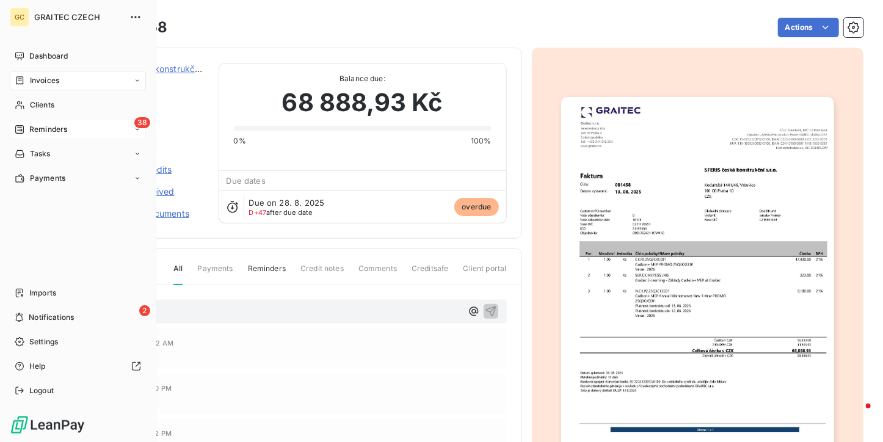
click at [37, 134] on span "Reminders" at bounding box center [48, 129] width 38 height 11
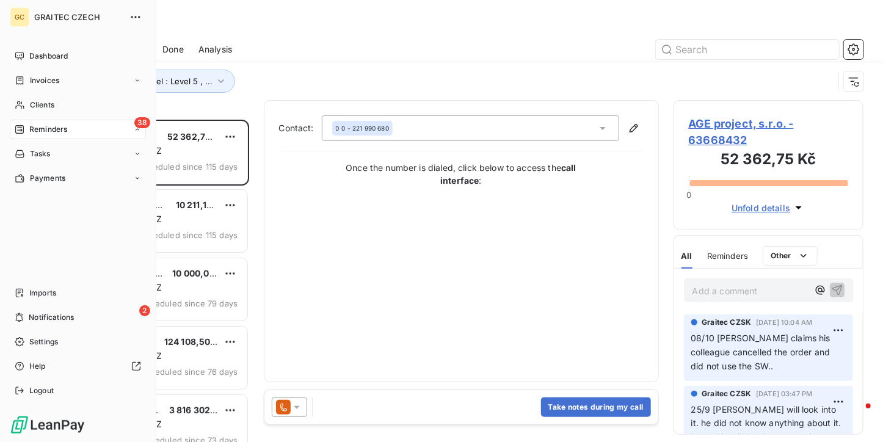
scroll to position [313, 181]
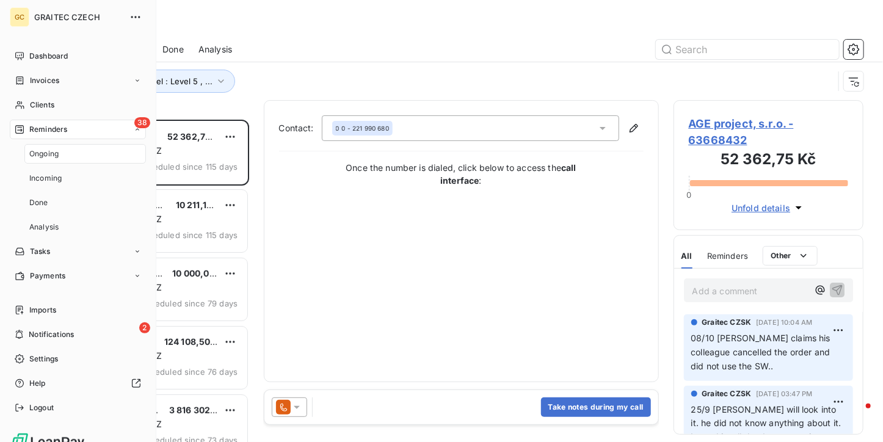
click at [44, 164] on nav "Ongoing Incoming Done Analysis" at bounding box center [85, 190] width 122 height 93
click at [44, 155] on span "Ongoing" at bounding box center [43, 153] width 29 height 11
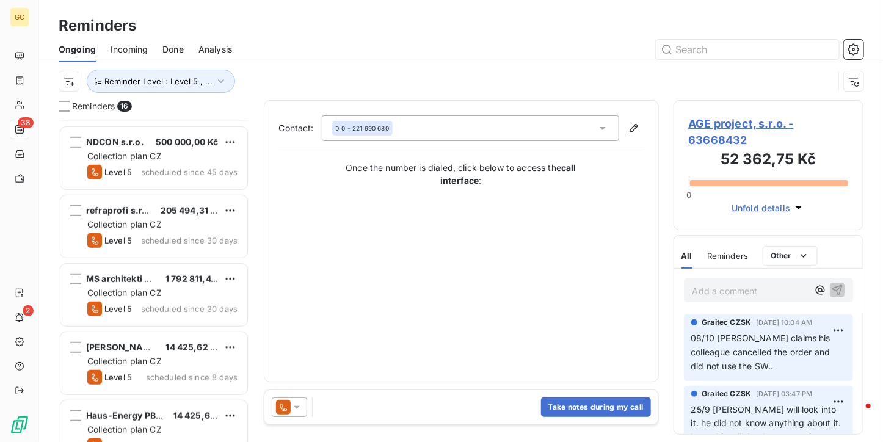
scroll to position [283, 0]
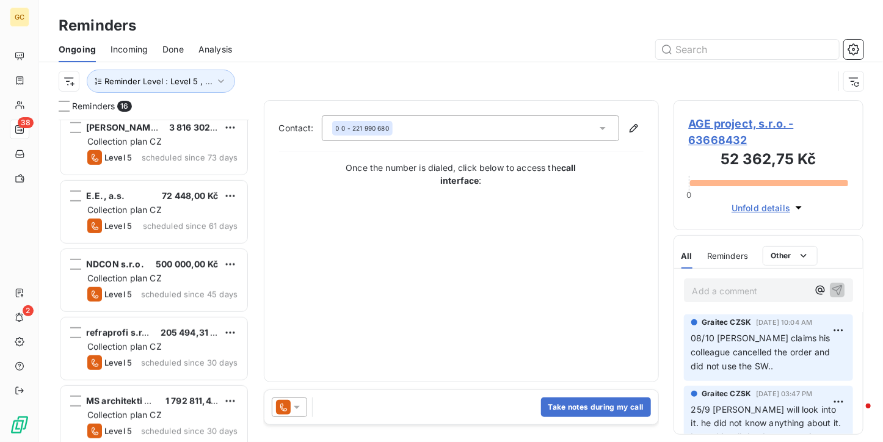
click at [188, 263] on span "500 000,00 Kč" at bounding box center [187, 264] width 62 height 10
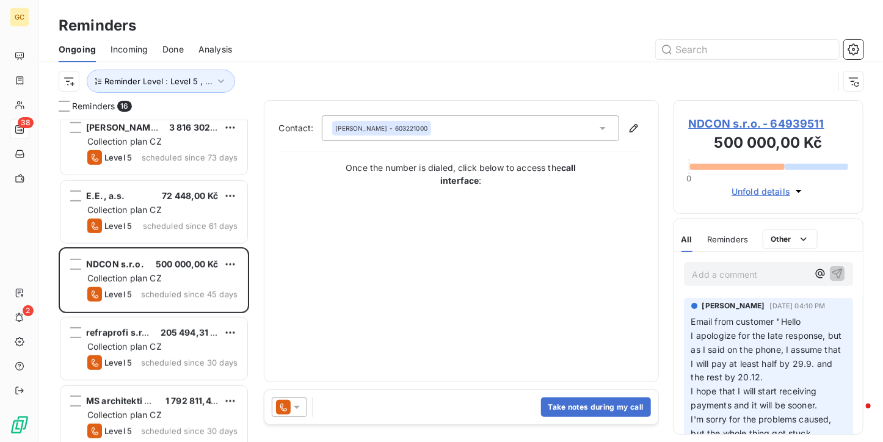
click at [733, 122] on span "NDCON s.r.o. - 64939511" at bounding box center [769, 123] width 160 height 16
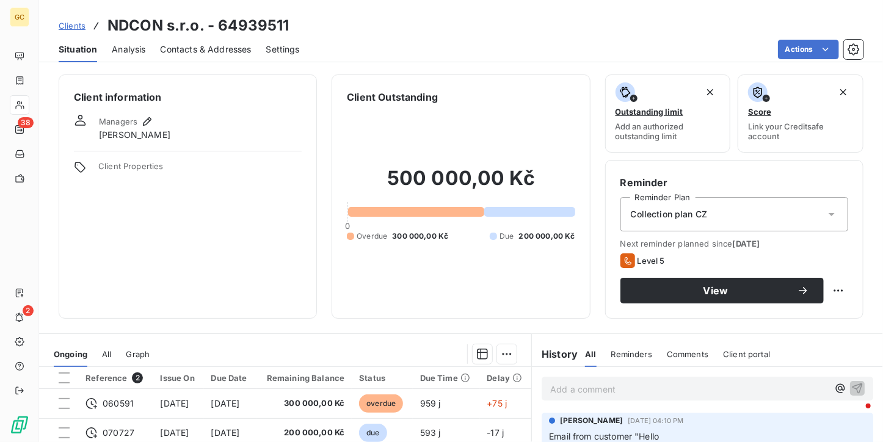
click at [218, 50] on span "Contacts & Addresses" at bounding box center [206, 49] width 91 height 12
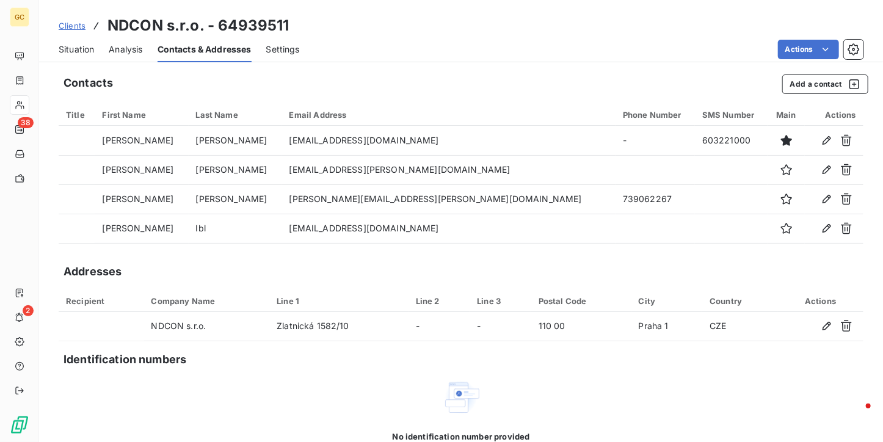
click at [70, 48] on span "Situation" at bounding box center [76, 49] width 35 height 12
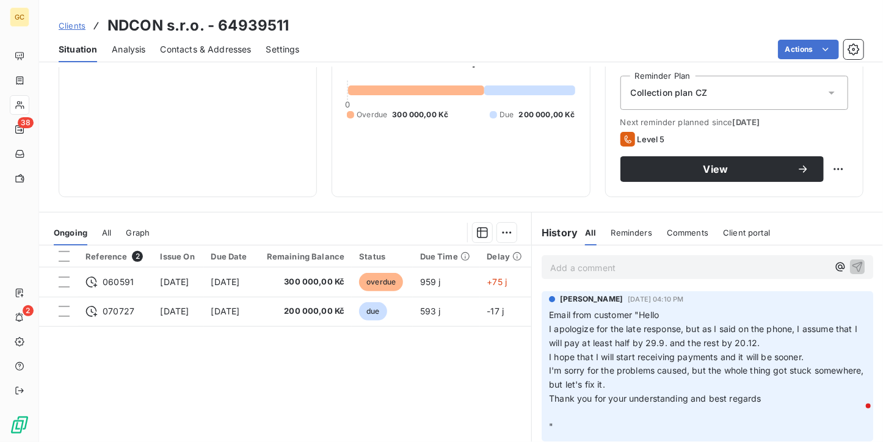
scroll to position [122, 0]
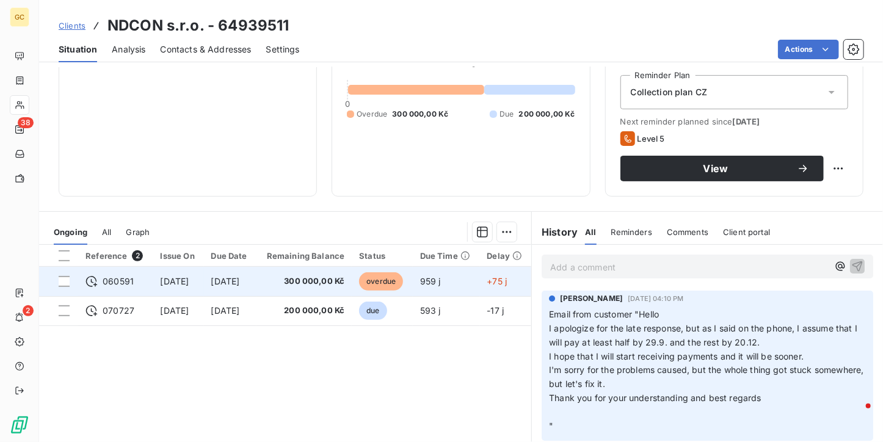
click at [256, 288] on td "[DATE]" at bounding box center [230, 281] width 53 height 29
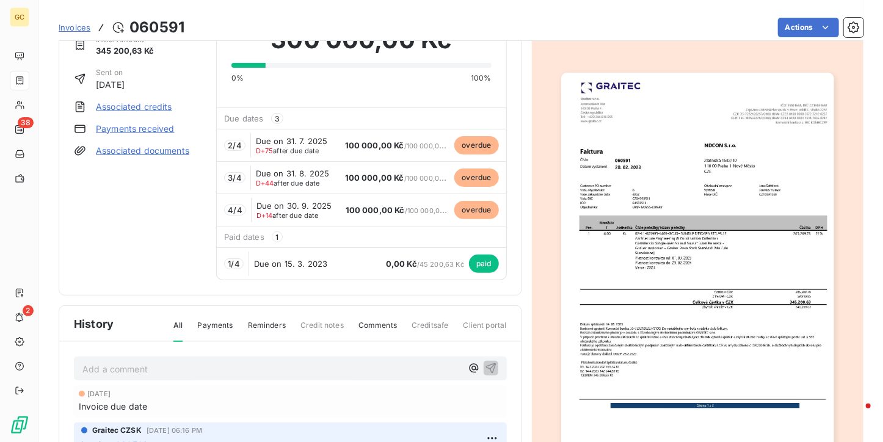
scroll to position [62, 0]
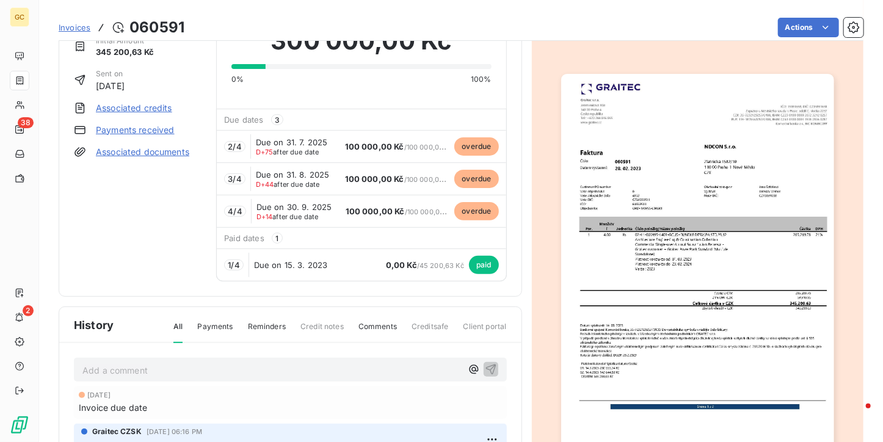
click at [620, 181] on img "button" at bounding box center [697, 266] width 273 height 385
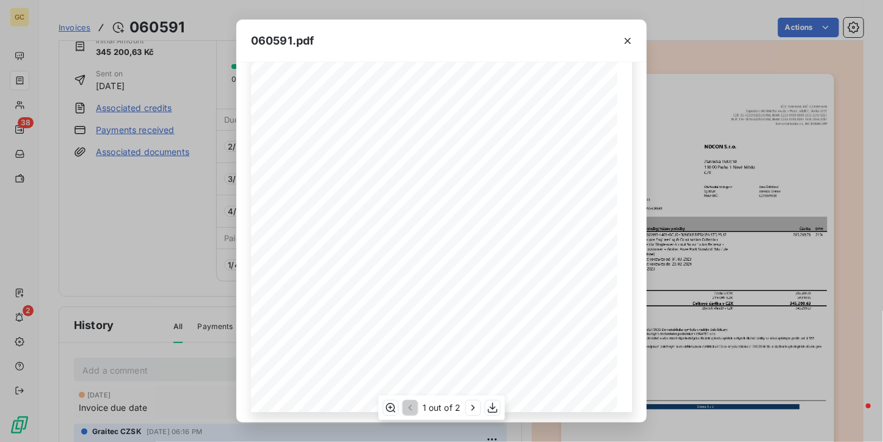
scroll to position [183, 0]
click at [632, 43] on icon "button" at bounding box center [628, 41] width 12 height 12
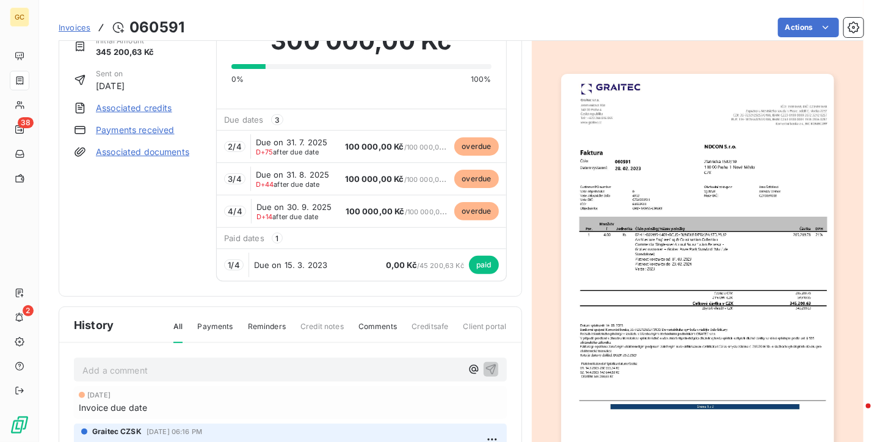
scroll to position [123, 0]
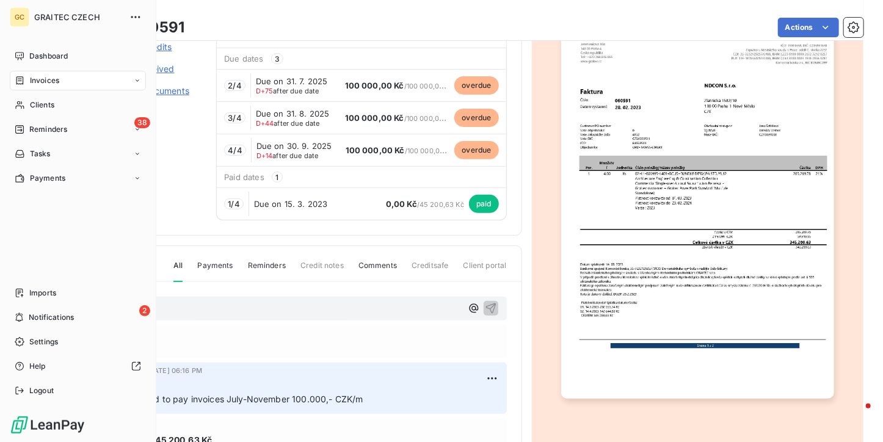
click at [38, 142] on nav "Dashboard Invoices Clients 38 Reminders Tasks Payments" at bounding box center [78, 117] width 136 height 142
click at [39, 138] on div "38 Reminders" at bounding box center [78, 130] width 136 height 20
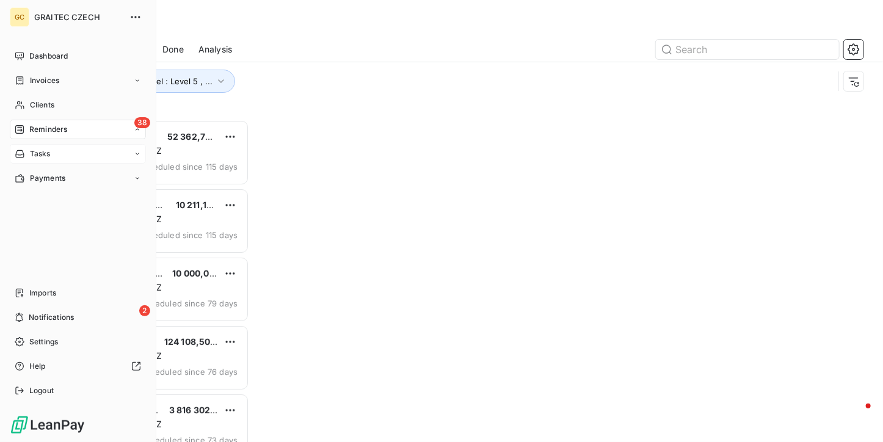
click at [39, 150] on nav "Dashboard Invoices Clients 38 Reminders Ongoing Incoming Done Analysis Tasks Pa…" at bounding box center [78, 117] width 136 height 142
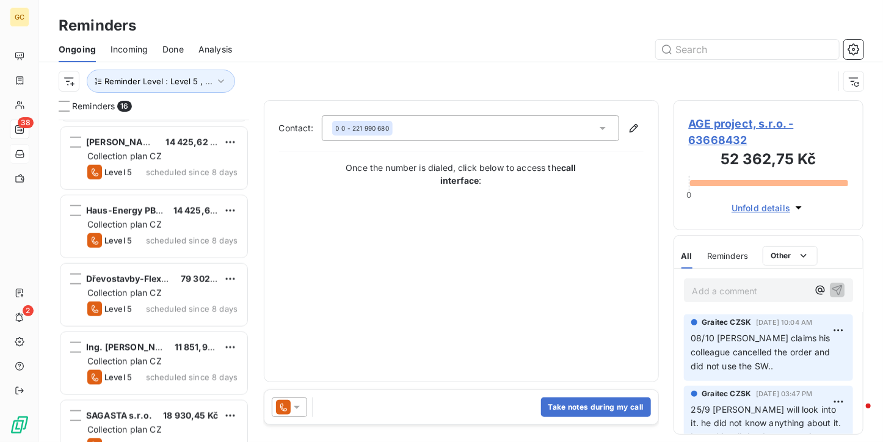
scroll to position [772, 0]
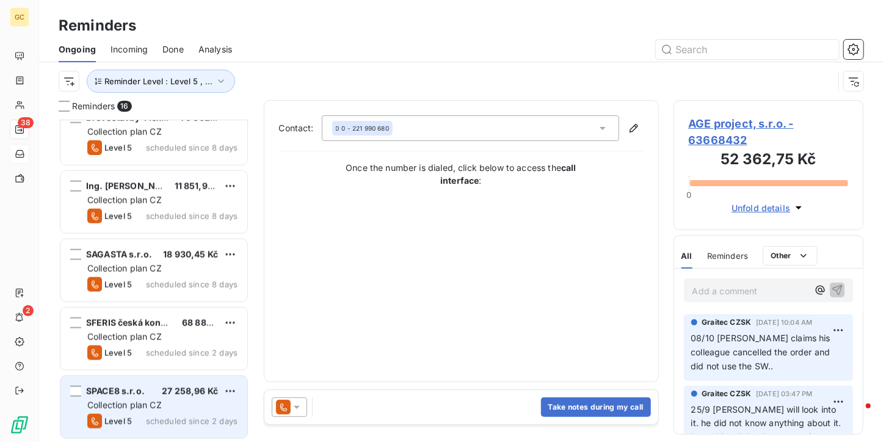
click at [175, 388] on span "27 258,96 Kč" at bounding box center [190, 391] width 56 height 10
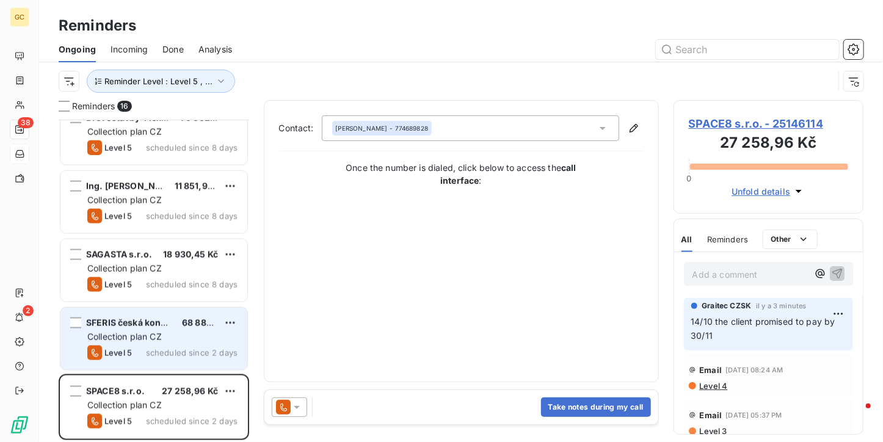
click at [171, 348] on span "scheduled since 2 days" at bounding box center [192, 353] width 92 height 10
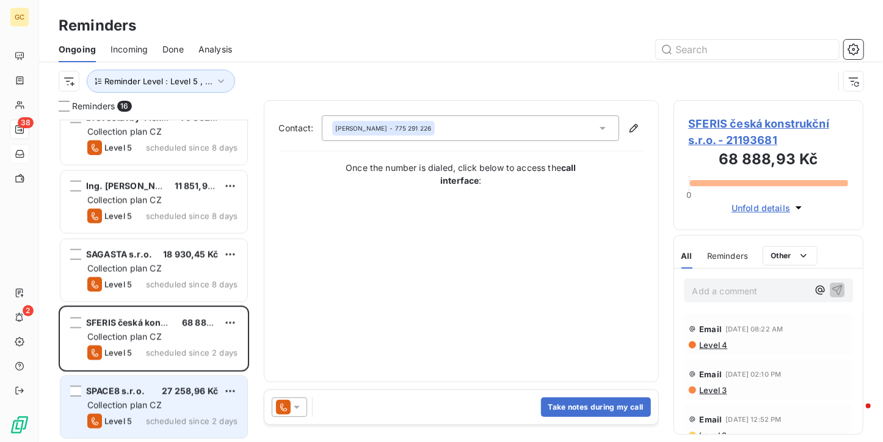
click at [147, 393] on div "SPACE8 s.r.o. 27 258,96 Kč" at bounding box center [162, 391] width 150 height 11
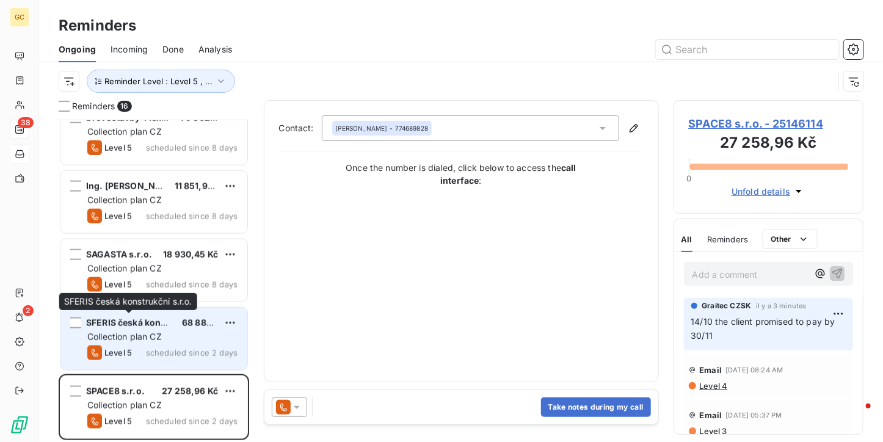
click at [147, 320] on span "SFERIS česká konstrukční s.r.o." at bounding box center [154, 323] width 136 height 10
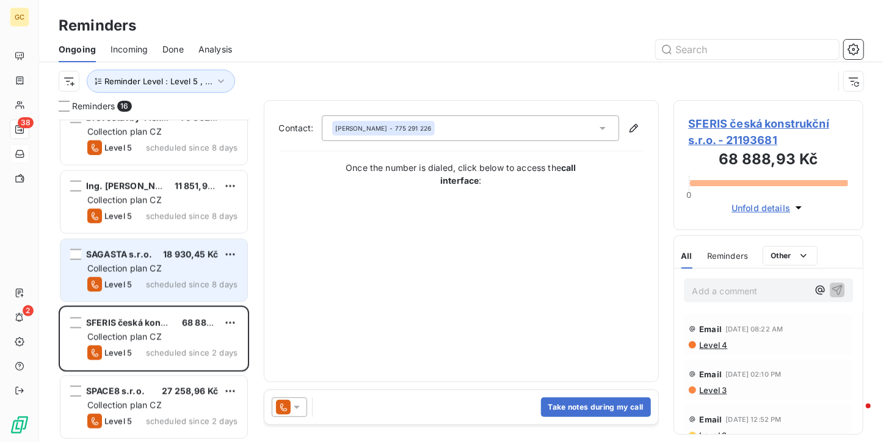
click at [145, 288] on div "Level 5 scheduled since 8 days" at bounding box center [162, 284] width 150 height 15
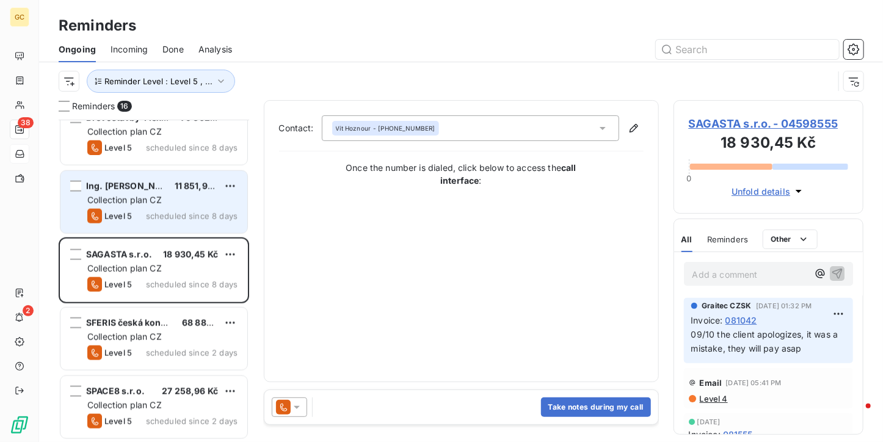
click at [194, 187] on span "11 851,95 Kč" at bounding box center [200, 186] width 51 height 10
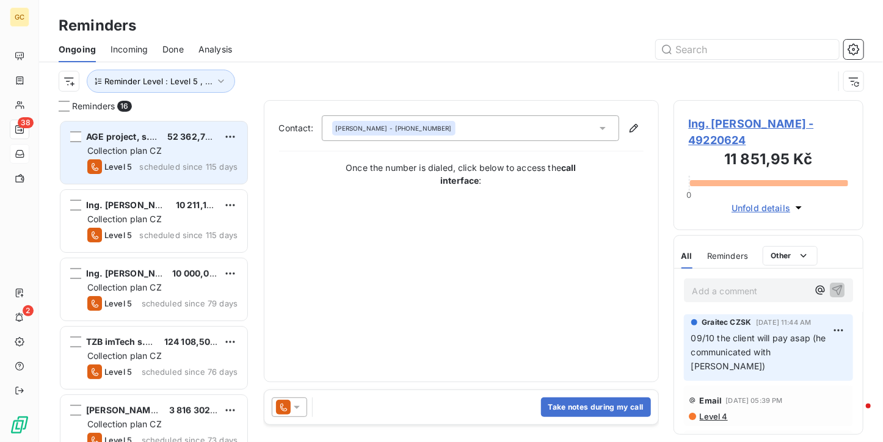
click at [198, 156] on div "Collection plan CZ" at bounding box center [162, 151] width 150 height 12
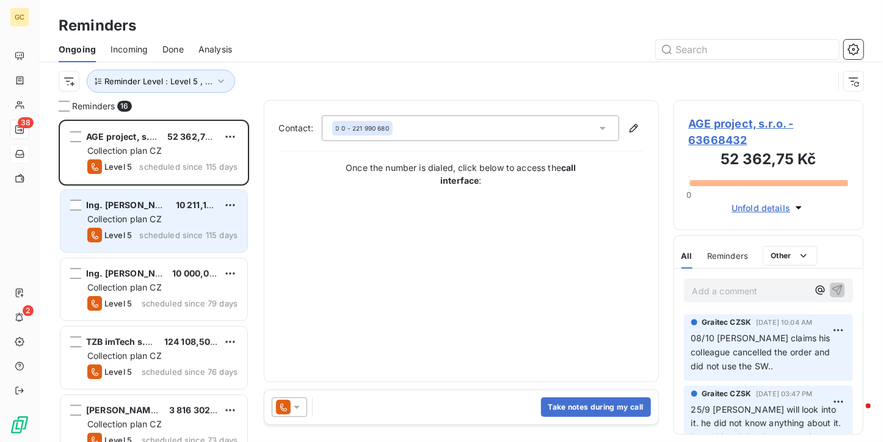
click at [205, 222] on div "Collection plan CZ" at bounding box center [162, 219] width 150 height 12
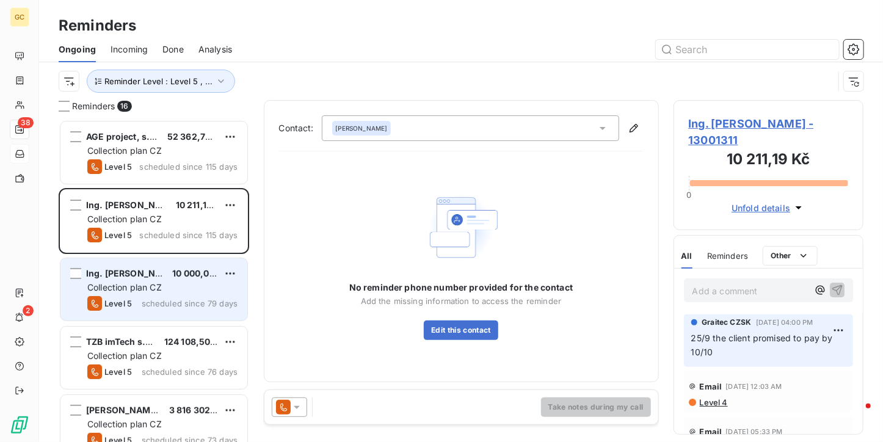
click at [191, 294] on div "Ing. [PERSON_NAME] 10 000,00 Kč Collection plan CZ Level 5 scheduled since 79 d…" at bounding box center [153, 289] width 187 height 62
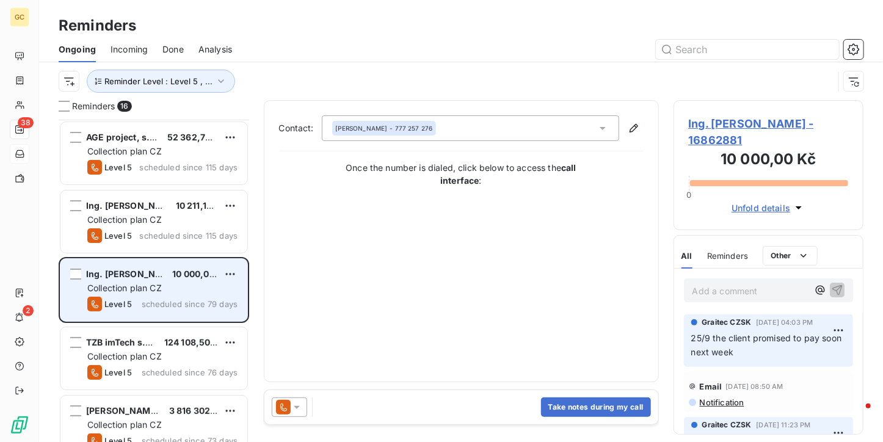
scroll to position [122, 0]
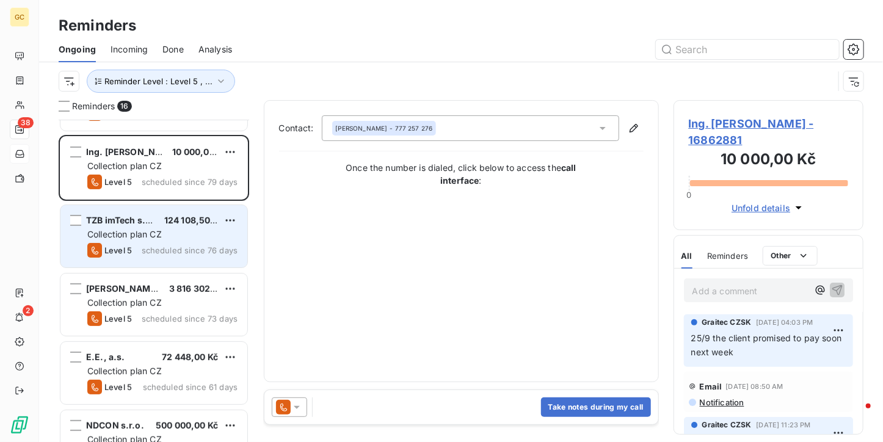
click at [193, 253] on span "scheduled since 76 days" at bounding box center [190, 250] width 96 height 10
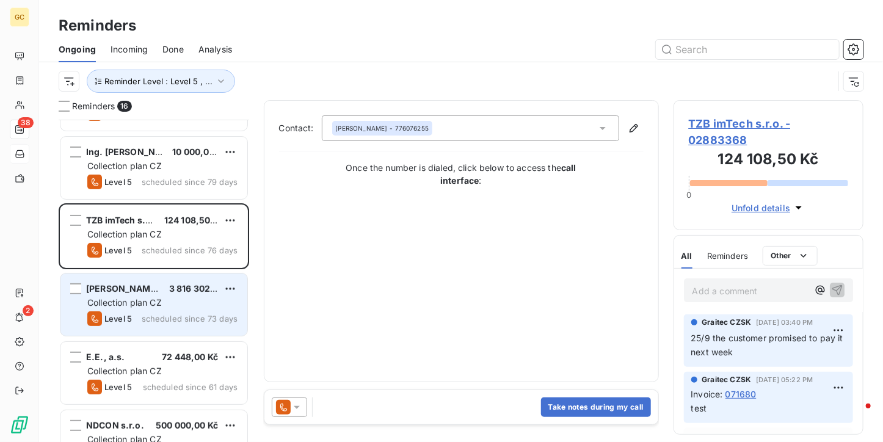
click at [190, 297] on div "Collection plan CZ" at bounding box center [162, 303] width 150 height 12
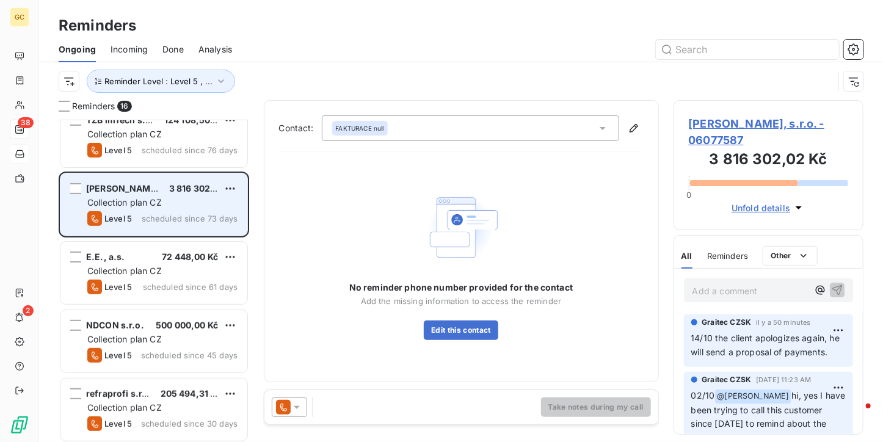
scroll to position [244, 0]
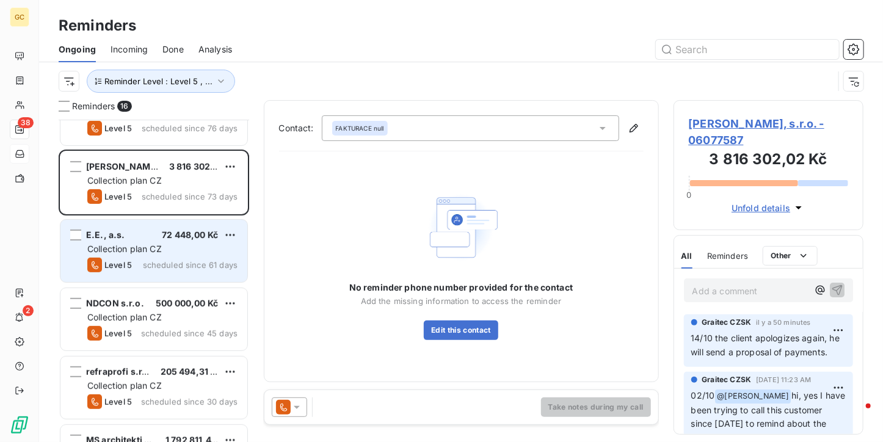
click at [164, 243] on div "Collection plan CZ" at bounding box center [162, 249] width 150 height 12
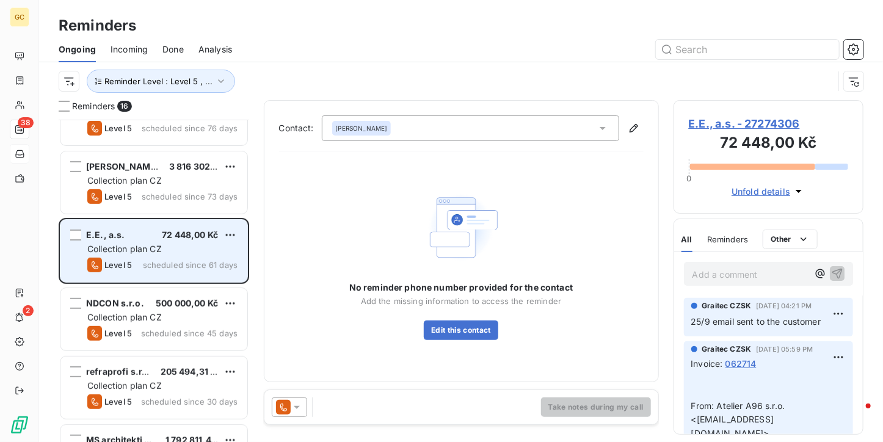
scroll to position [305, 0]
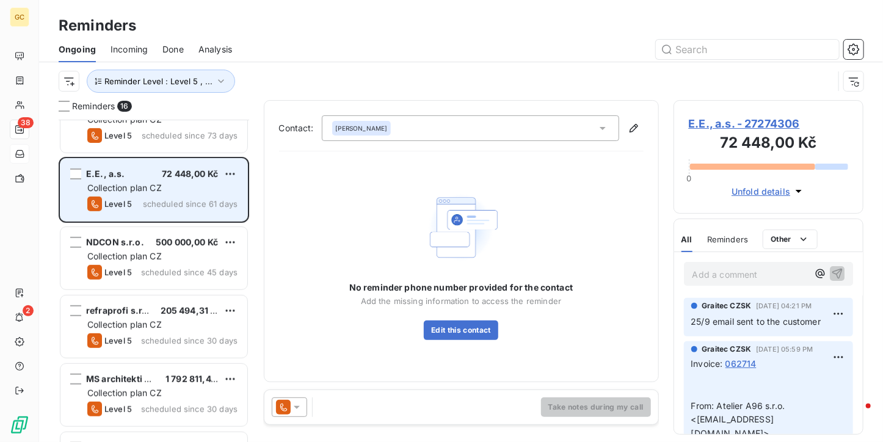
click at [167, 218] on div "E.E., a.s. 72 448,00 Kč Collection plan CZ Level 5 scheduled since 61 days" at bounding box center [153, 190] width 187 height 62
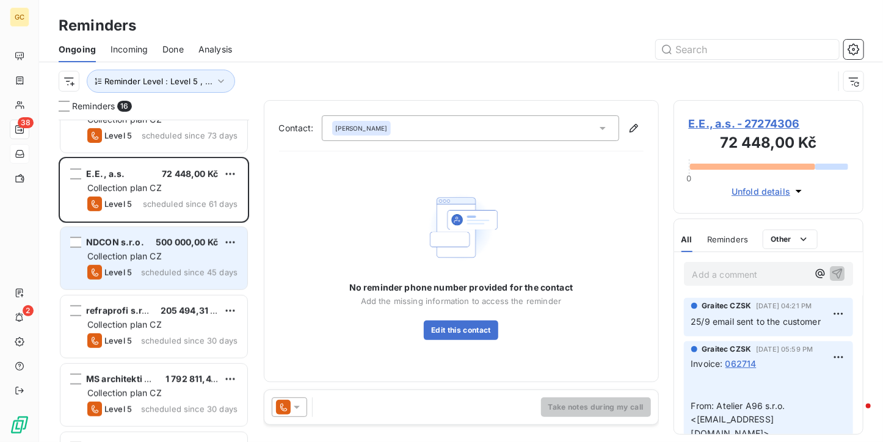
click at [163, 250] on div "Collection plan CZ" at bounding box center [162, 256] width 150 height 12
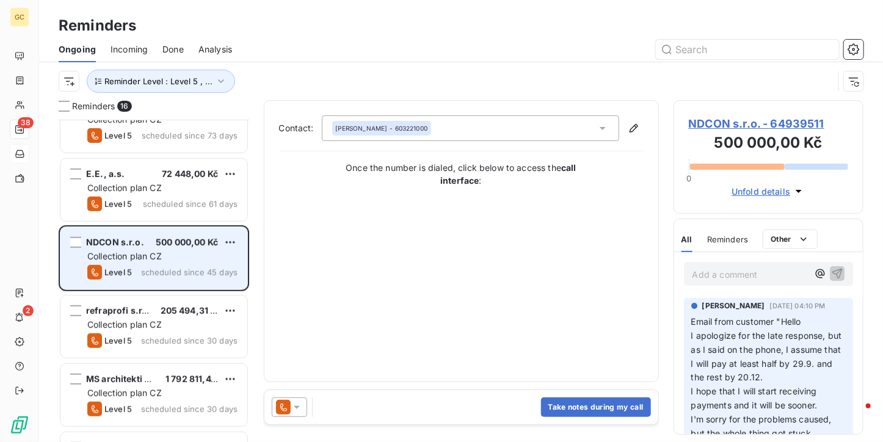
scroll to position [366, 0]
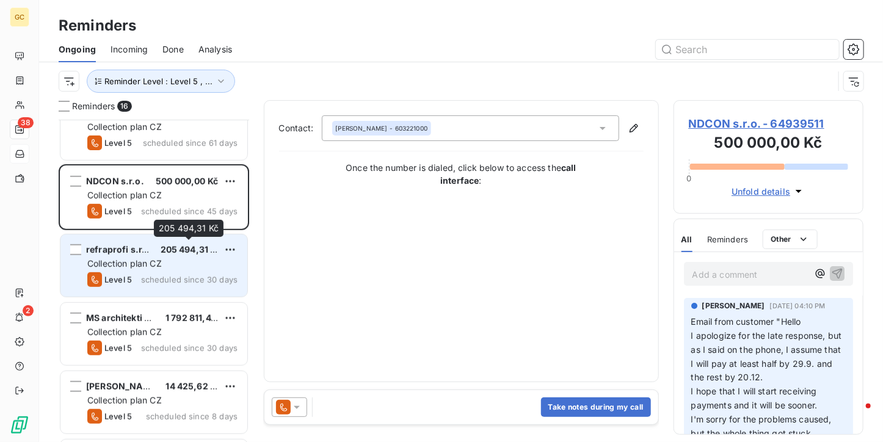
click at [170, 245] on span "205 494,31 Kč" at bounding box center [191, 249] width 60 height 10
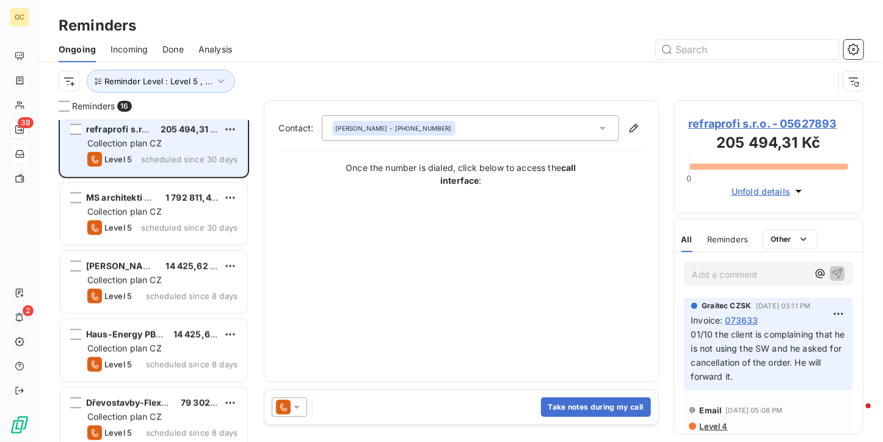
scroll to position [489, 0]
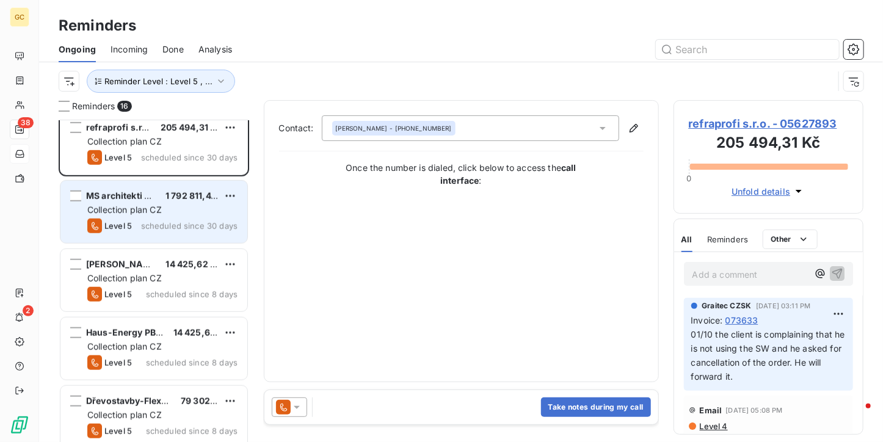
click at [173, 224] on span "scheduled since 30 days" at bounding box center [189, 226] width 96 height 10
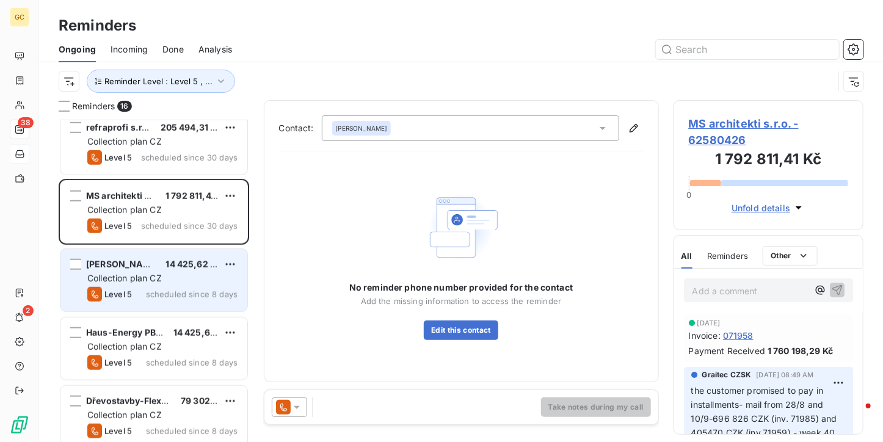
click at [169, 276] on div "Collection plan CZ" at bounding box center [162, 278] width 150 height 12
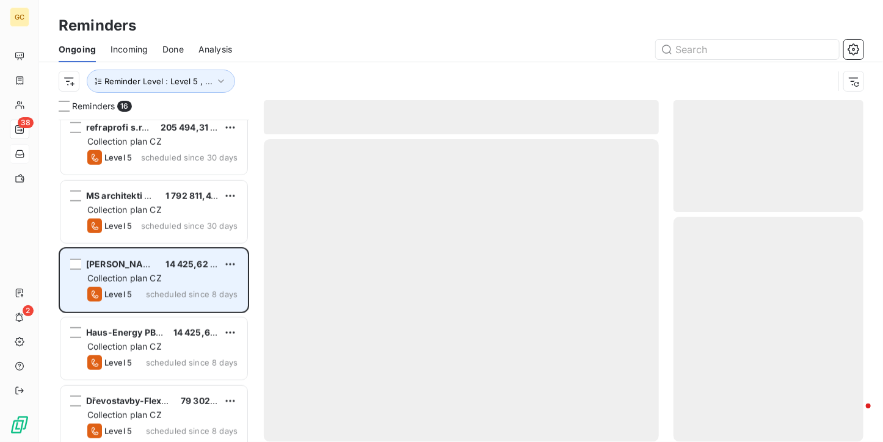
scroll to position [550, 0]
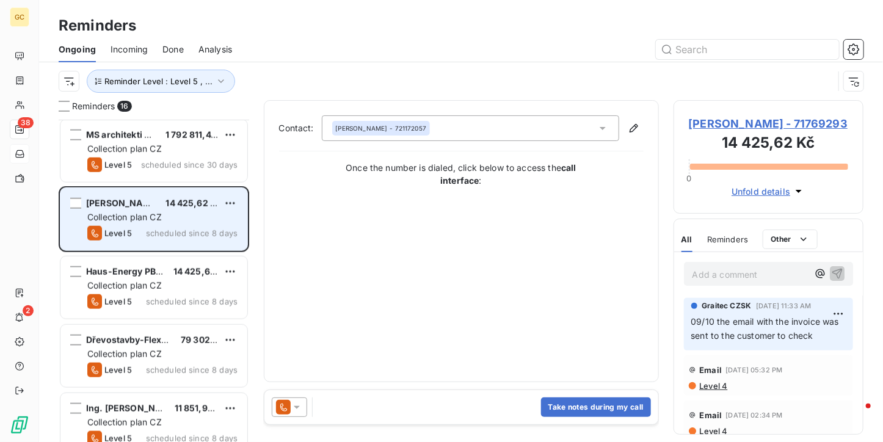
click at [169, 276] on div "Haus-Energy PB s.r.o. 14 425,62 Kč" at bounding box center [162, 271] width 150 height 11
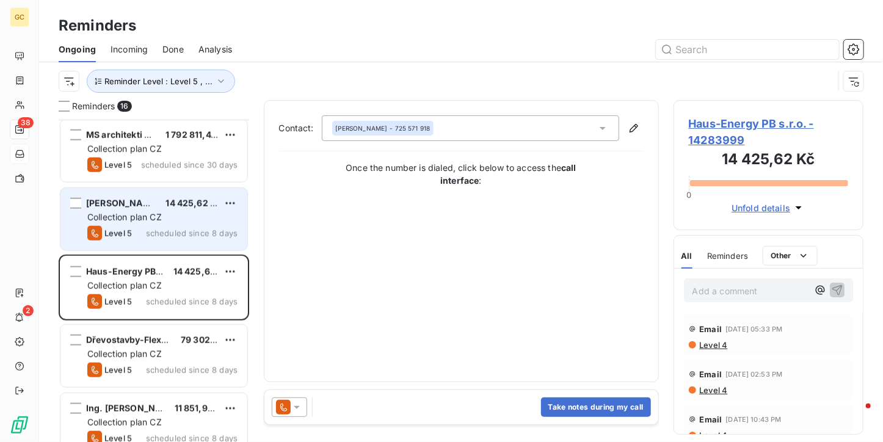
click at [180, 216] on div "Collection plan CZ" at bounding box center [162, 217] width 150 height 12
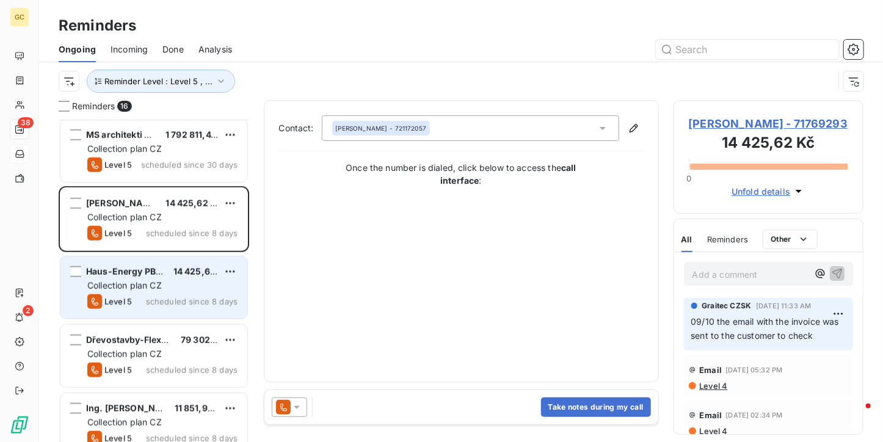
click at [164, 295] on div "Level 5 scheduled since 8 days" at bounding box center [162, 301] width 150 height 15
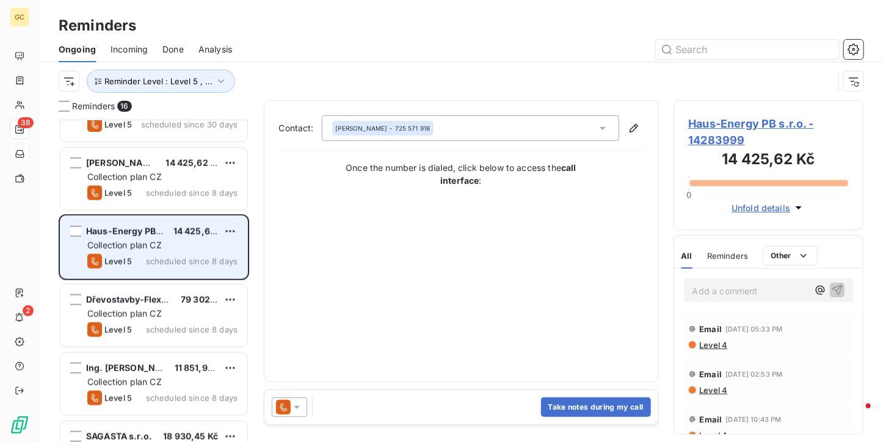
scroll to position [611, 0]
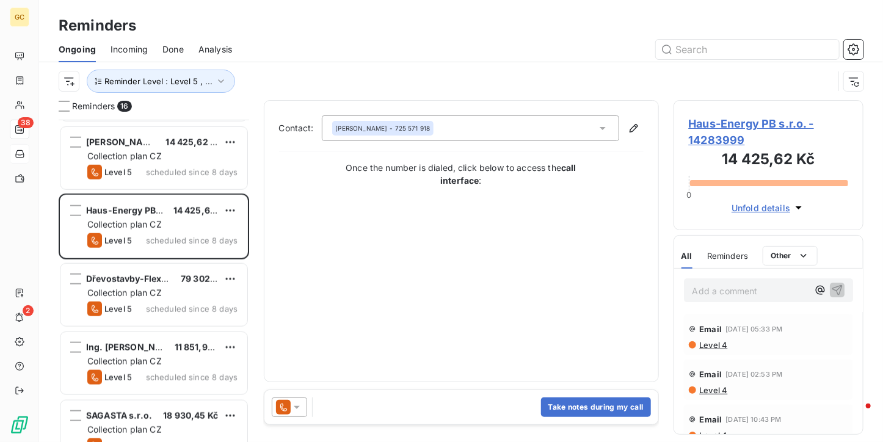
click at [740, 121] on span "Haus-Energy PB s.r.o. - 14283999" at bounding box center [769, 131] width 160 height 33
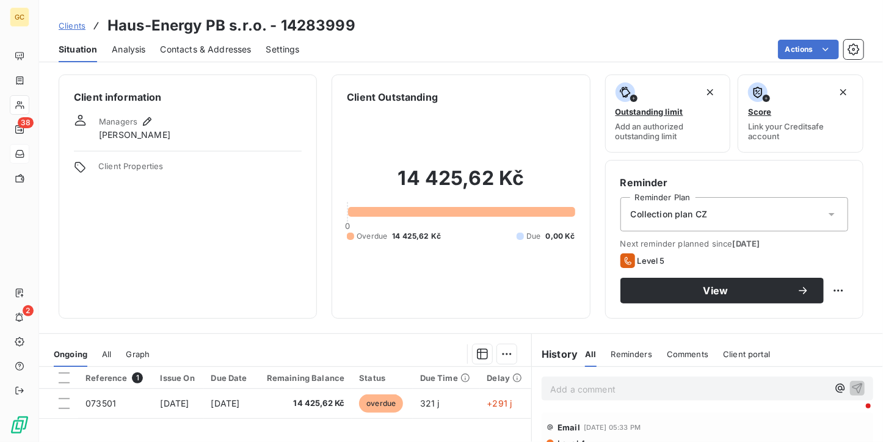
click at [197, 34] on h3 "Haus-Energy PB s.r.o. - 14283999" at bounding box center [231, 26] width 248 height 22
click at [199, 43] on span "Contacts & Addresses" at bounding box center [206, 49] width 91 height 12
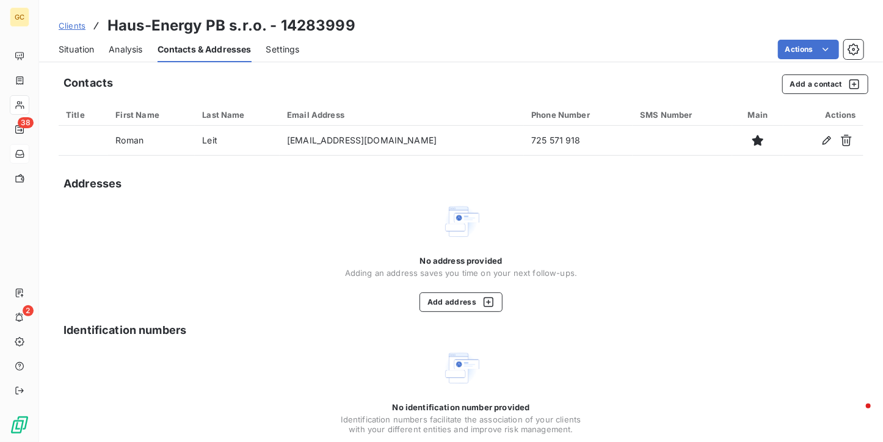
click at [65, 50] on span "Situation" at bounding box center [76, 49] width 35 height 12
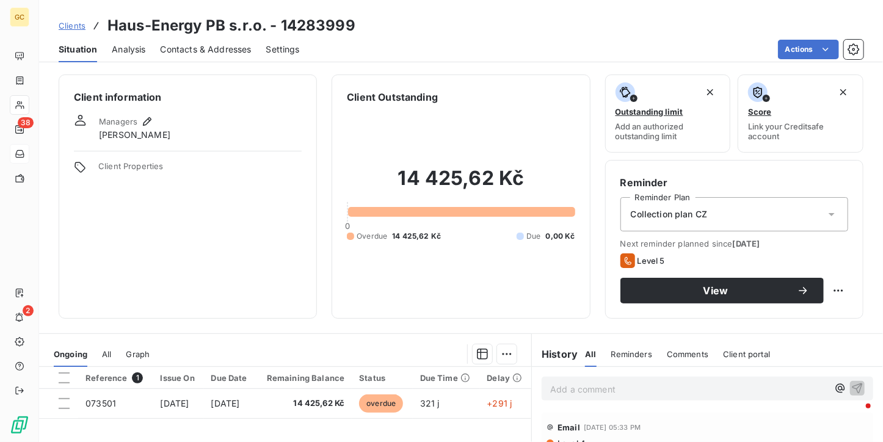
scroll to position [61, 0]
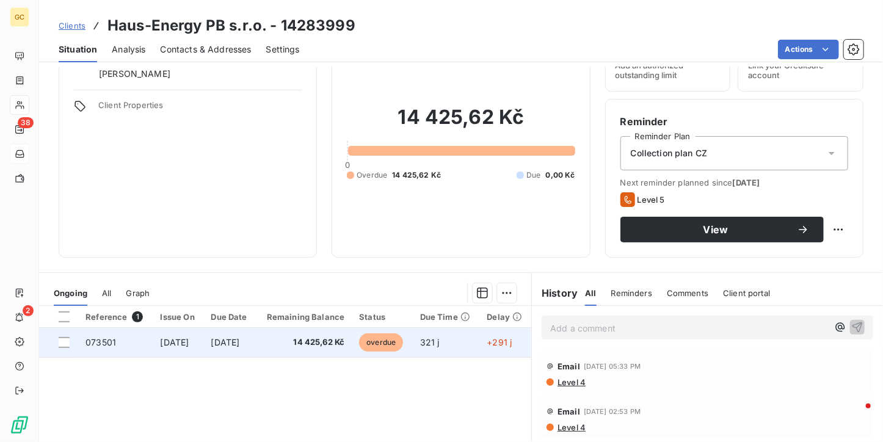
click at [224, 351] on td "[DATE]" at bounding box center [230, 342] width 53 height 29
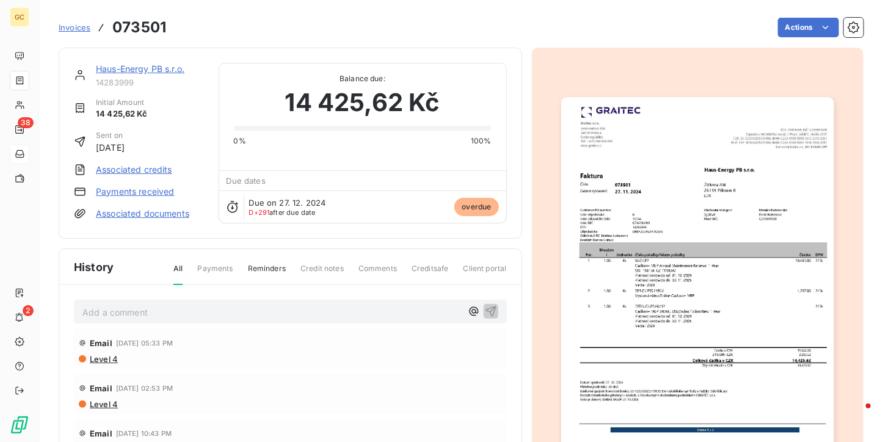
scroll to position [15, 0]
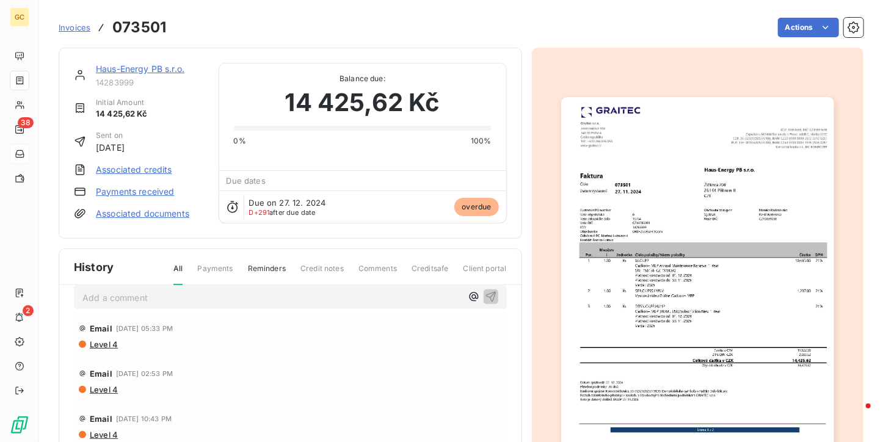
click at [644, 255] on img "button" at bounding box center [697, 289] width 273 height 385
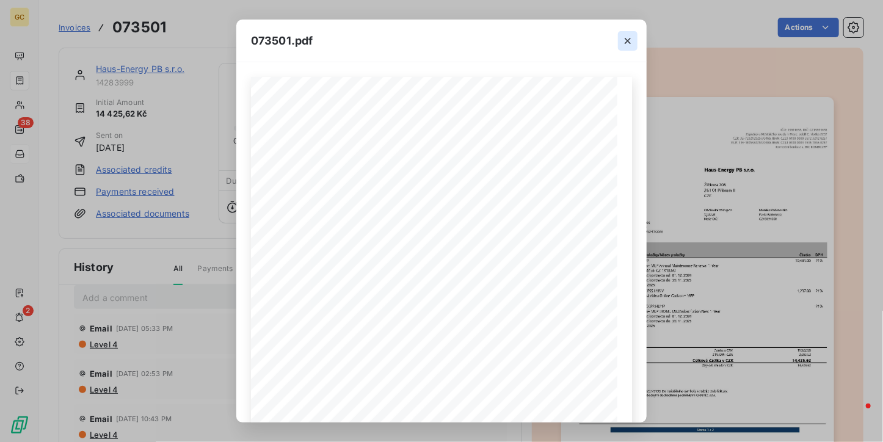
click at [628, 43] on icon "button" at bounding box center [628, 41] width 12 height 12
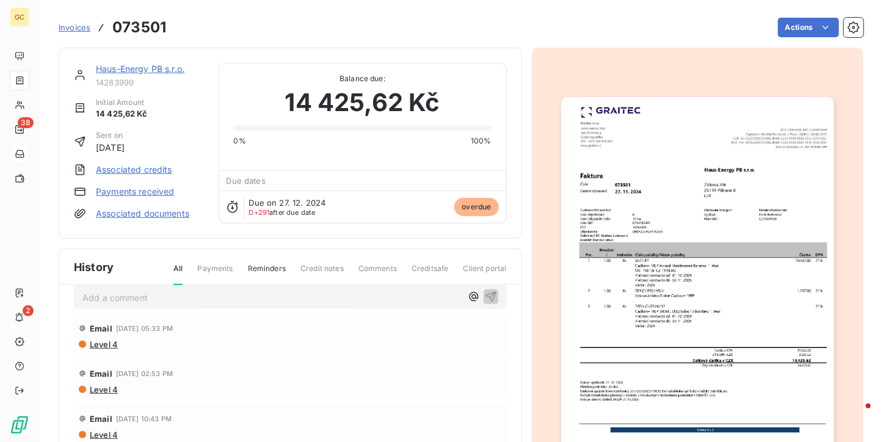
click at [572, 154] on img "button" at bounding box center [697, 289] width 273 height 385
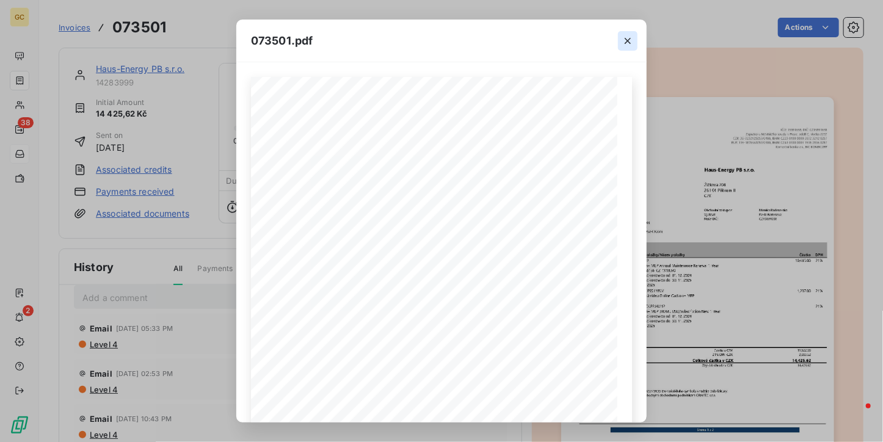
click at [622, 36] on icon "button" at bounding box center [628, 41] width 12 height 12
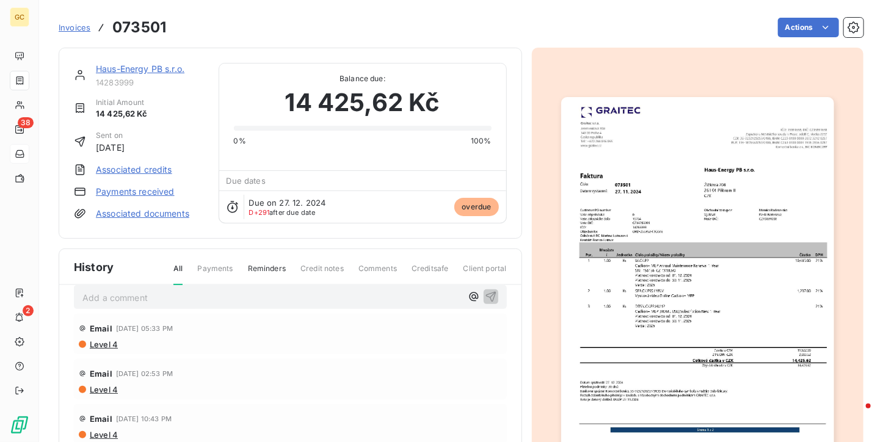
click at [96, 297] on p "Add a comment ﻿" at bounding box center [271, 297] width 379 height 15
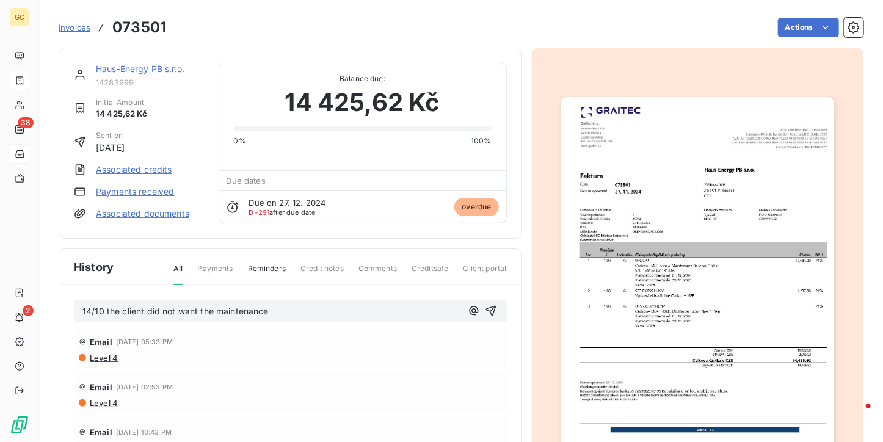
click at [719, 214] on img "button" at bounding box center [697, 289] width 273 height 385
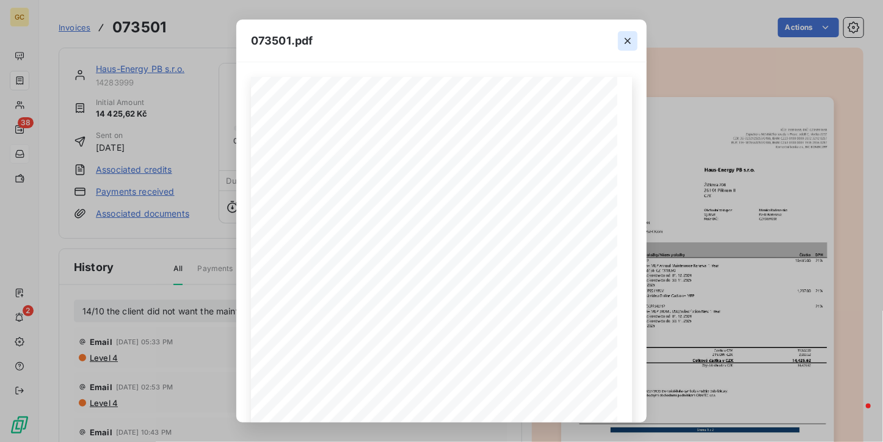
click at [623, 33] on button "button" at bounding box center [628, 41] width 20 height 20
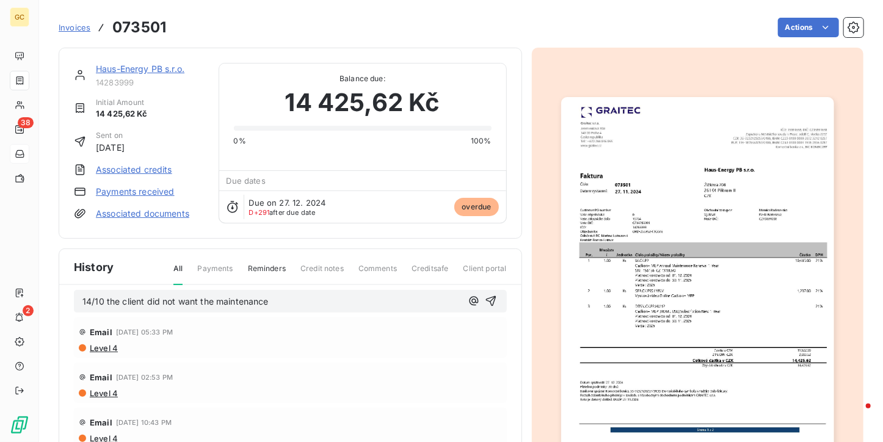
scroll to position [13, 0]
click at [318, 299] on p "14/10 the client did not want the maintenance" at bounding box center [271, 299] width 379 height 14
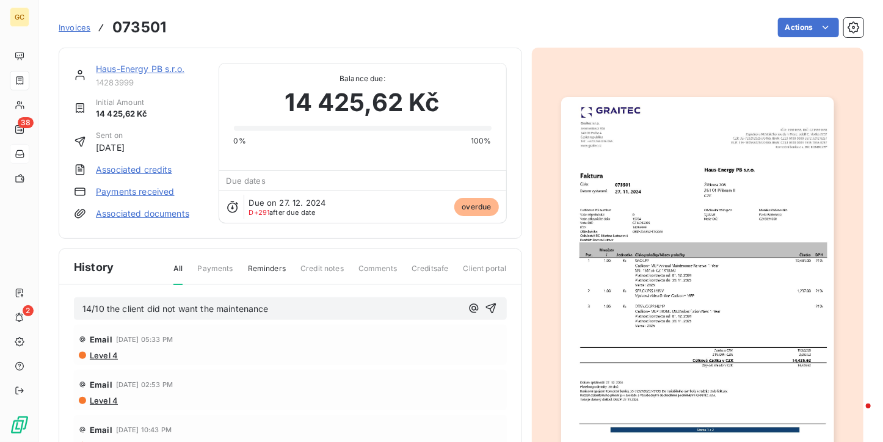
scroll to position [0, 0]
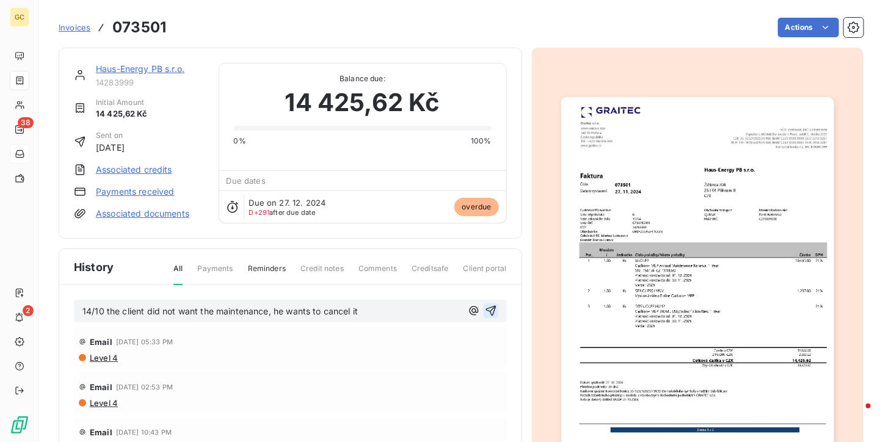
click at [485, 311] on icon "button" at bounding box center [491, 311] width 12 height 12
